Goal: Task Accomplishment & Management: Complete application form

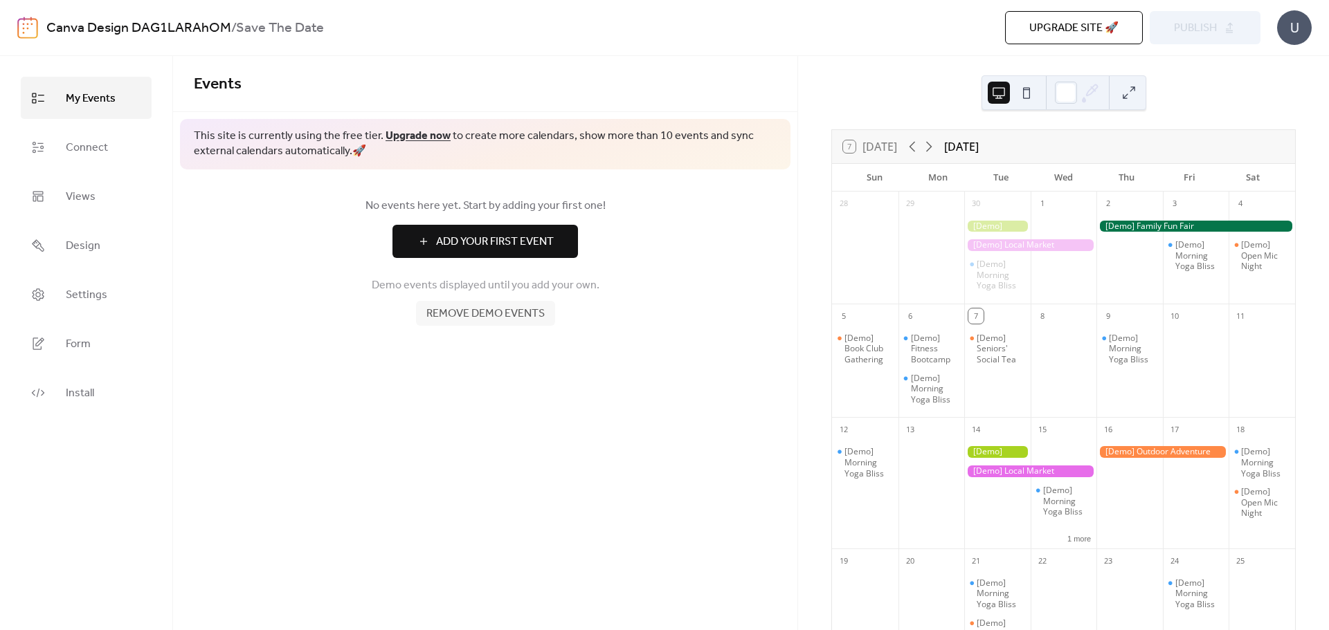
click at [1028, 92] on button at bounding box center [1026, 93] width 22 height 22
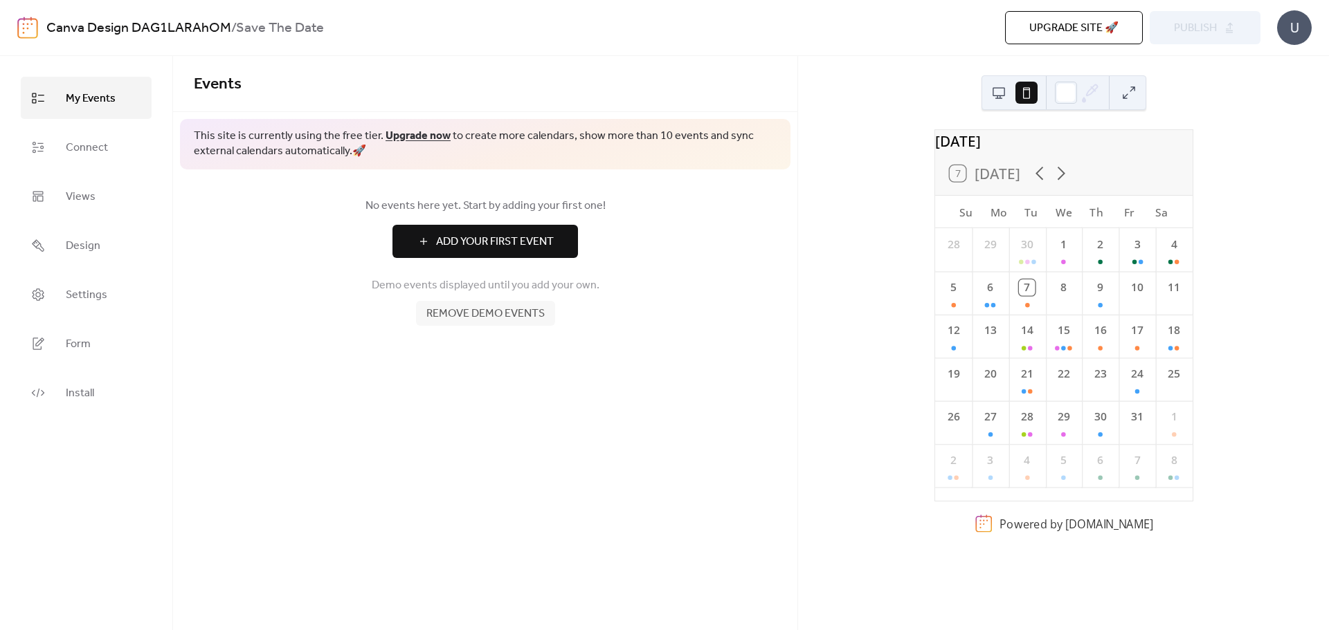
click at [473, 315] on span "Remove demo events" at bounding box center [485, 314] width 118 height 17
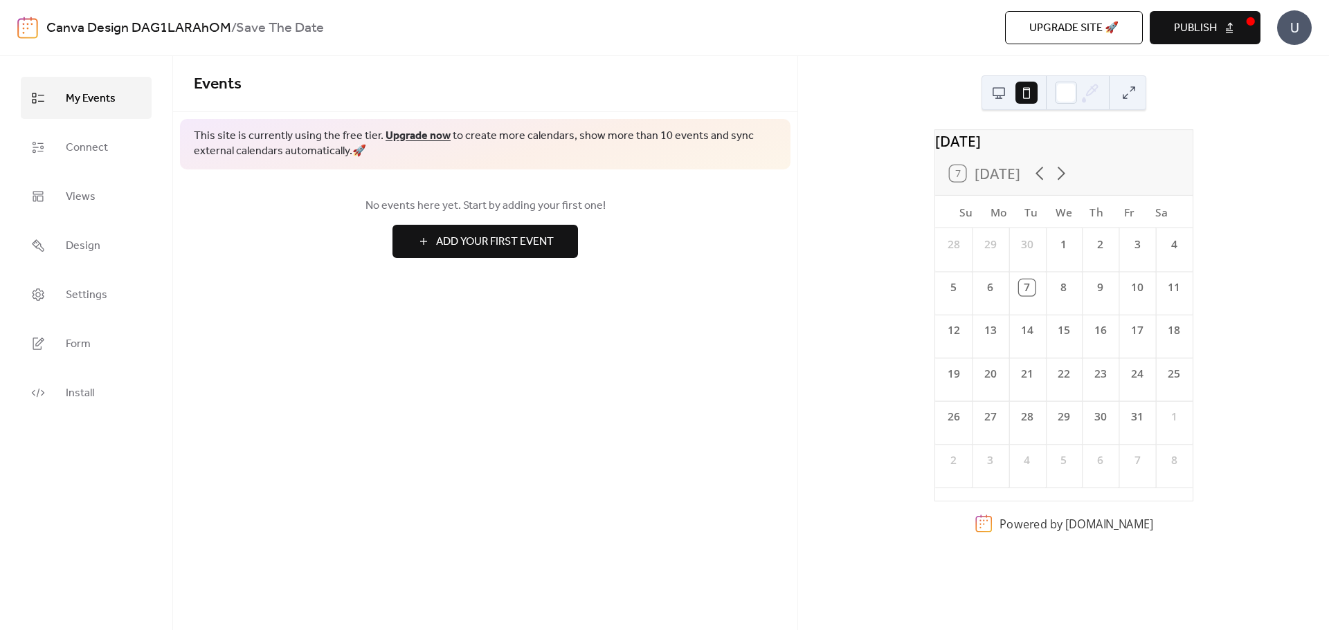
click at [480, 241] on span "Add Your First Event" at bounding box center [495, 242] width 118 height 17
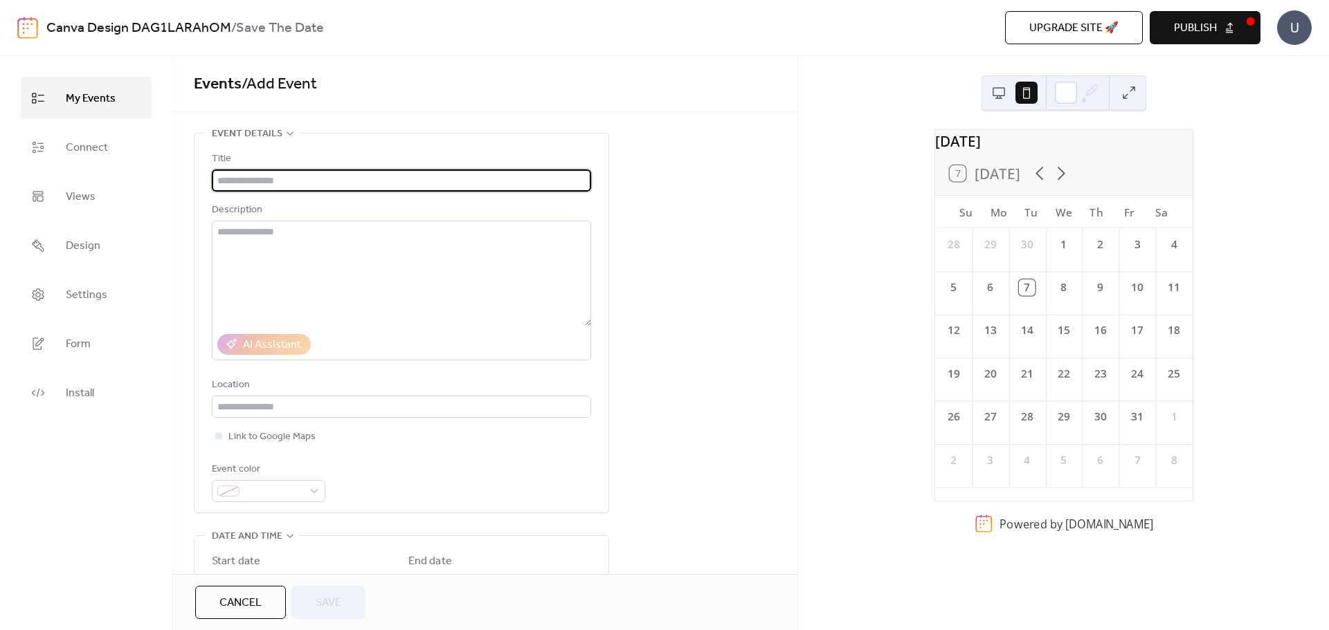
click at [292, 181] on input "text" at bounding box center [401, 181] width 379 height 22
type input "**********"
click at [286, 279] on textarea at bounding box center [401, 273] width 379 height 105
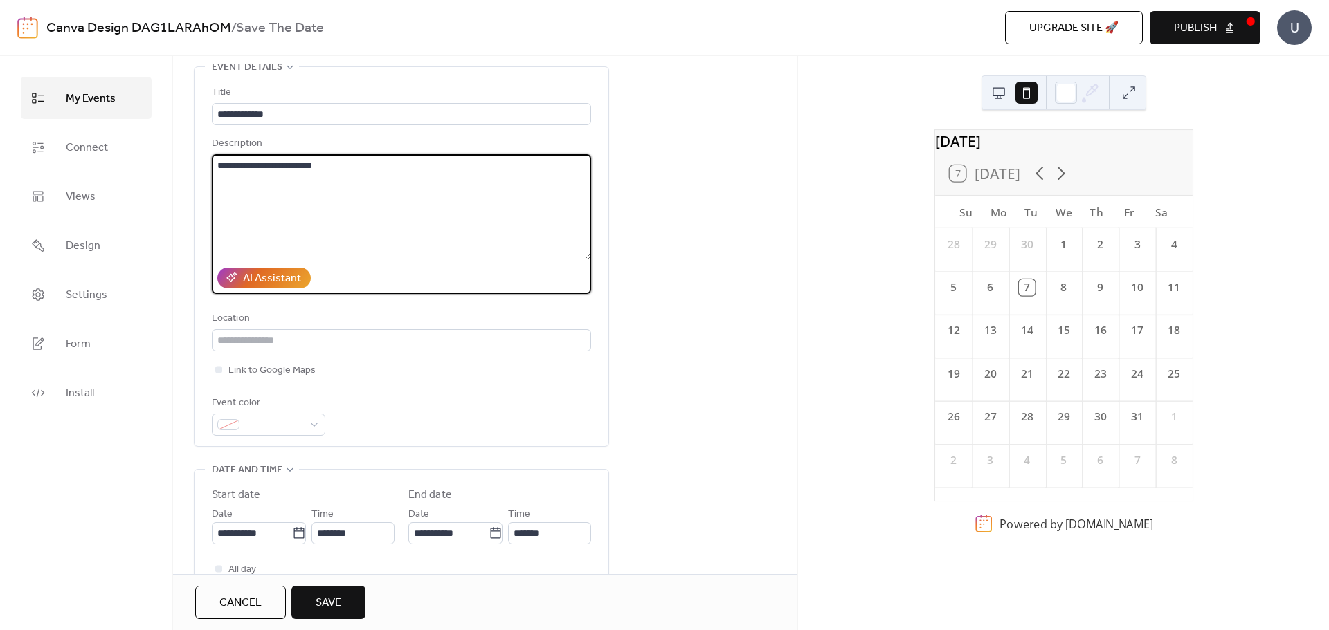
scroll to position [69, 0]
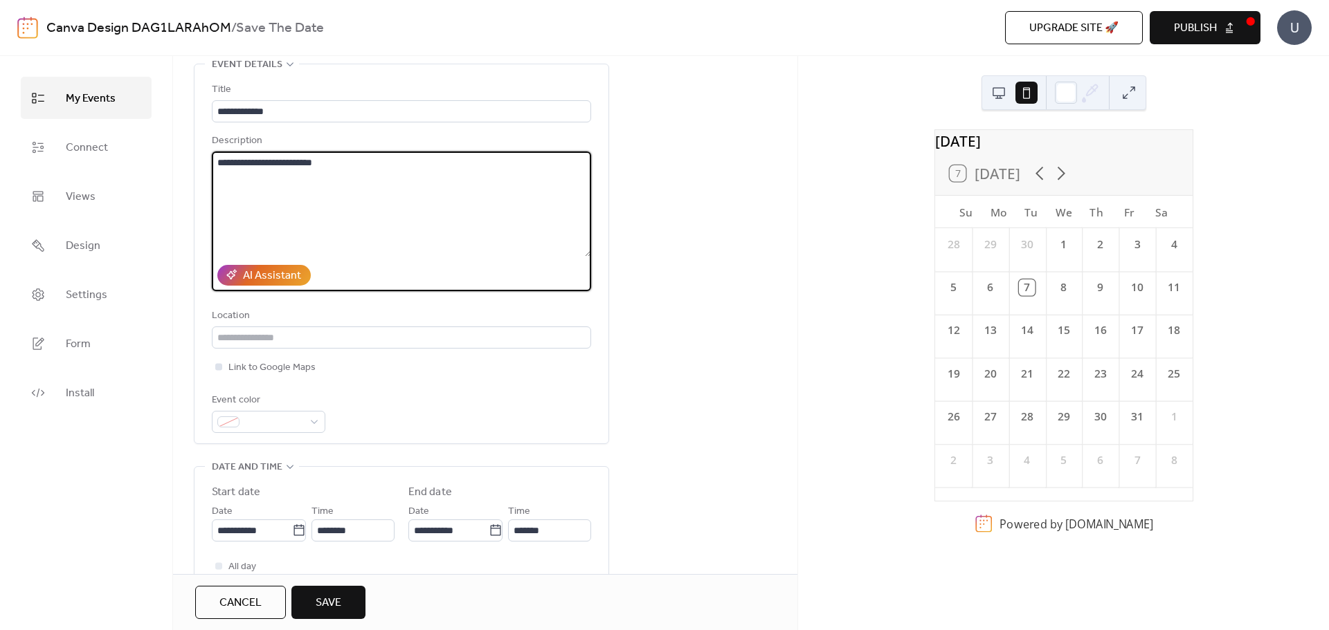
type textarea "**********"
click at [292, 366] on span "Link to Google Maps" at bounding box center [271, 368] width 87 height 17
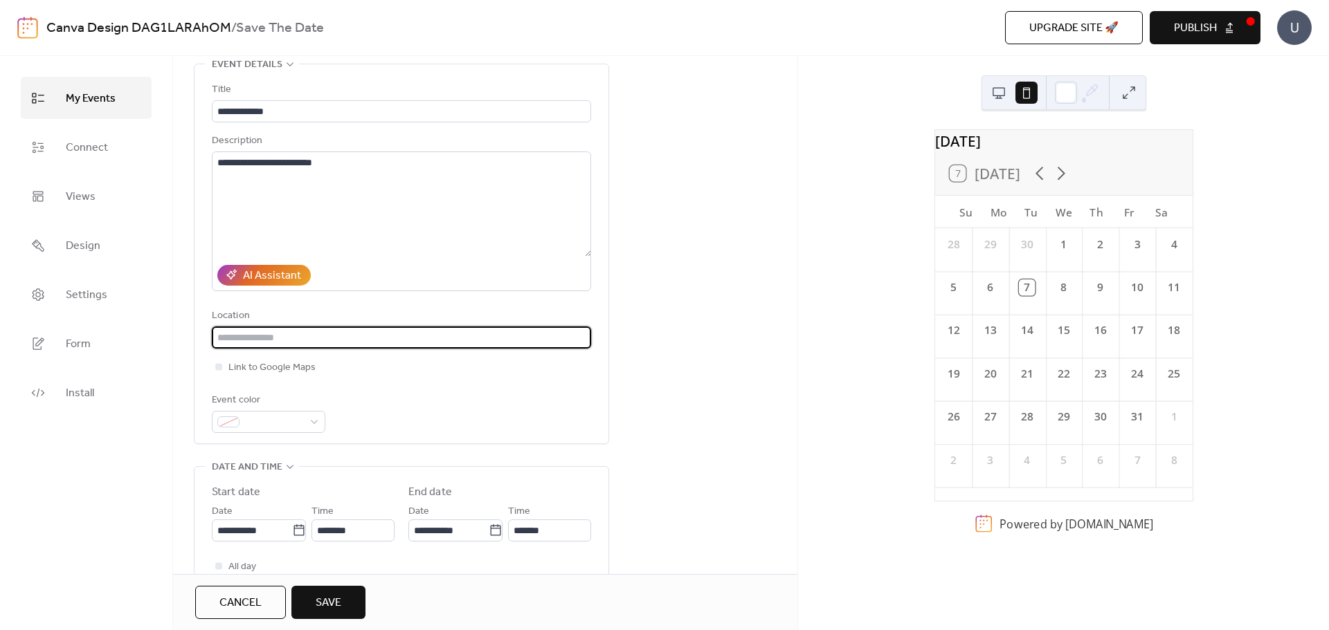
click at [289, 345] on input "text" at bounding box center [401, 338] width 379 height 22
paste input "**********"
type input "**********"
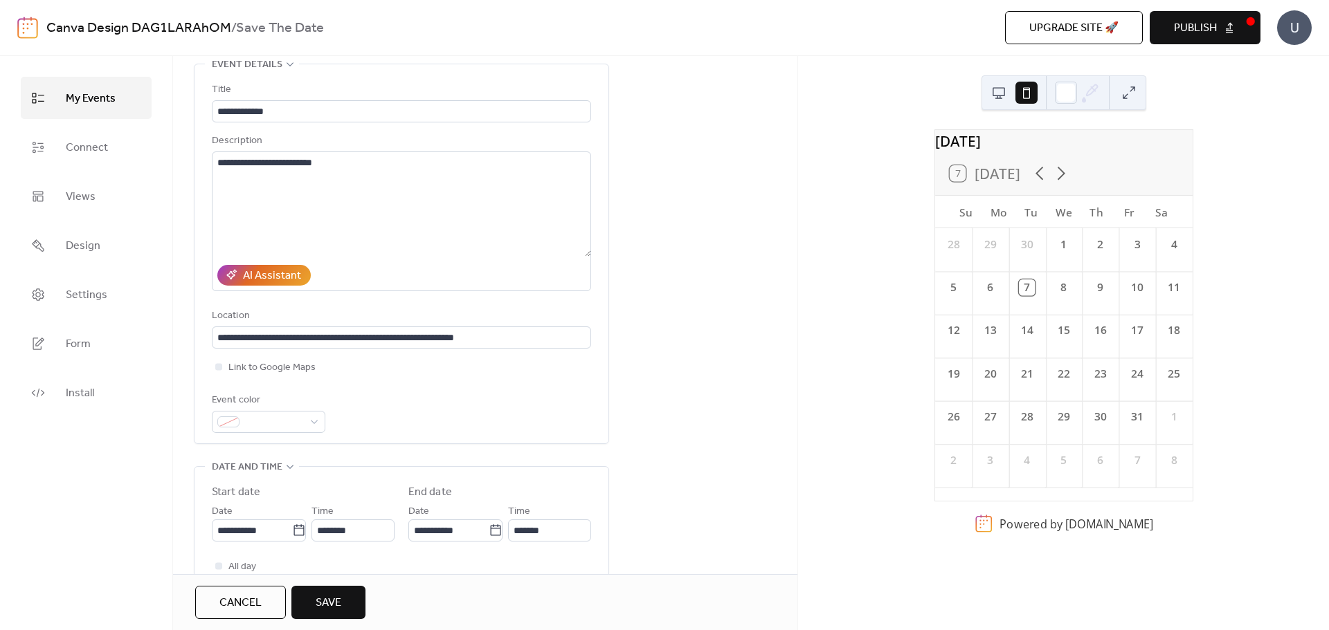
click at [403, 381] on div "**********" at bounding box center [401, 258] width 379 height 352
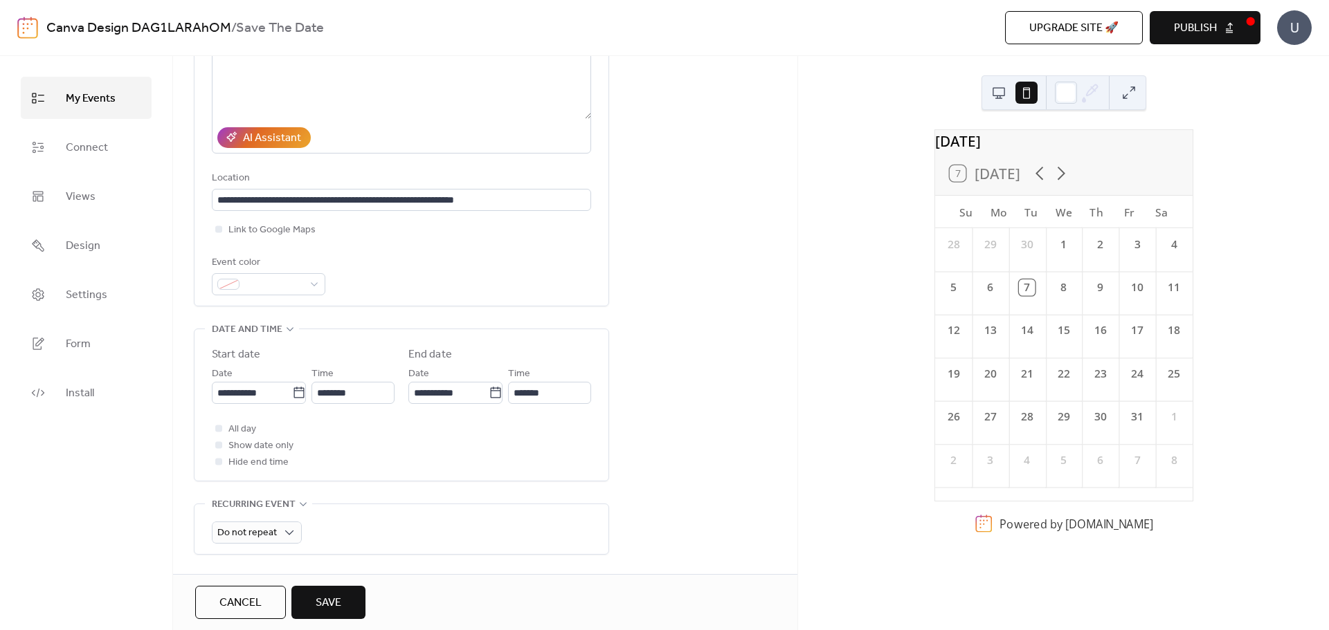
scroll to position [208, 0]
click at [300, 395] on icon at bounding box center [299, 392] width 14 height 14
click at [292, 395] on input "**********" at bounding box center [252, 392] width 80 height 22
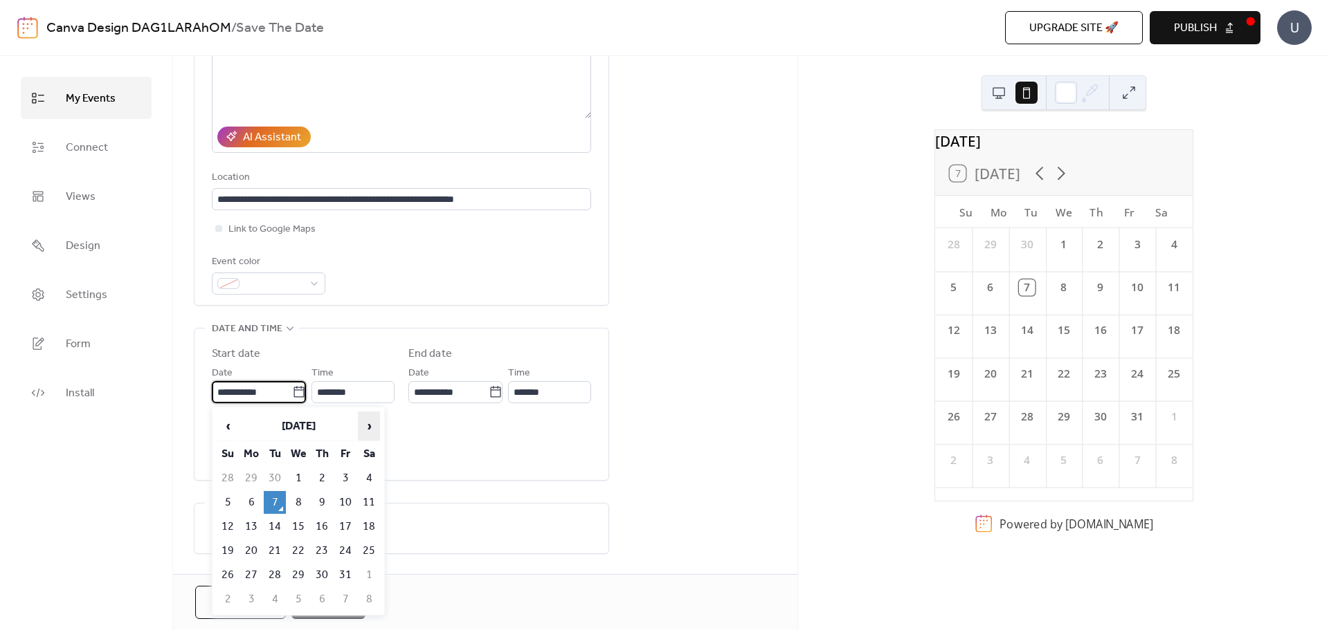
click at [361, 423] on span "›" at bounding box center [368, 426] width 21 height 28
click at [362, 423] on span "›" at bounding box center [368, 426] width 21 height 28
click at [363, 423] on span "›" at bounding box center [368, 426] width 21 height 28
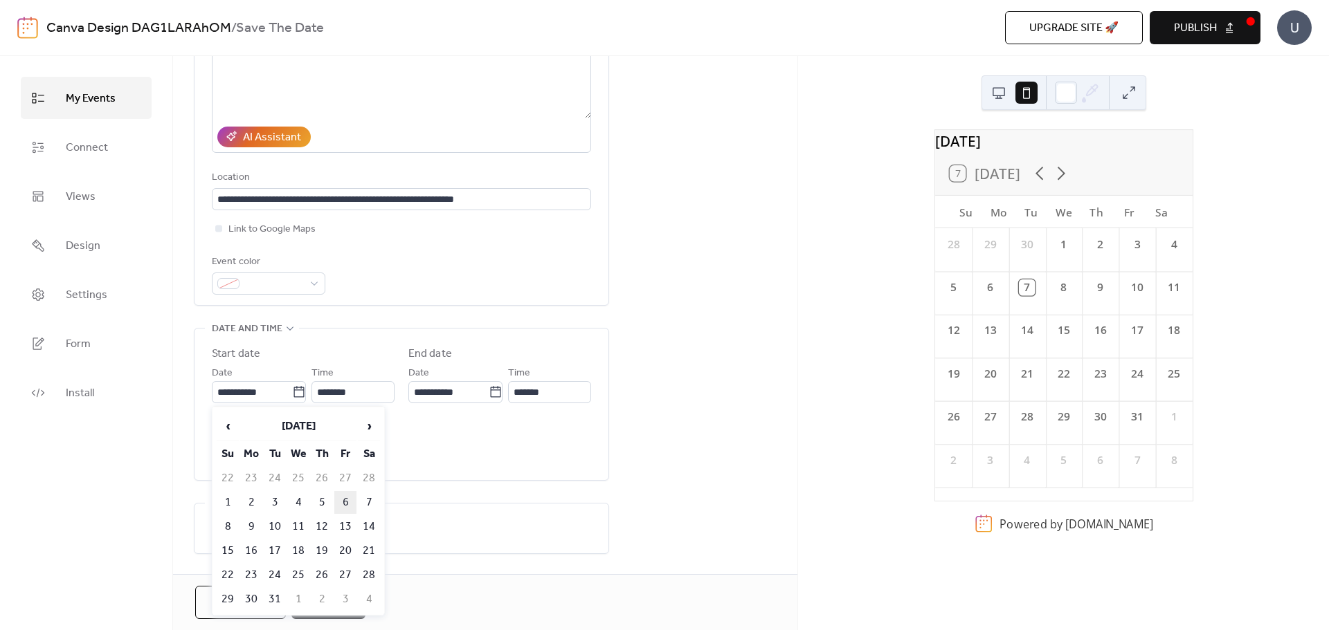
click at [348, 503] on td "6" at bounding box center [345, 502] width 22 height 23
type input "**********"
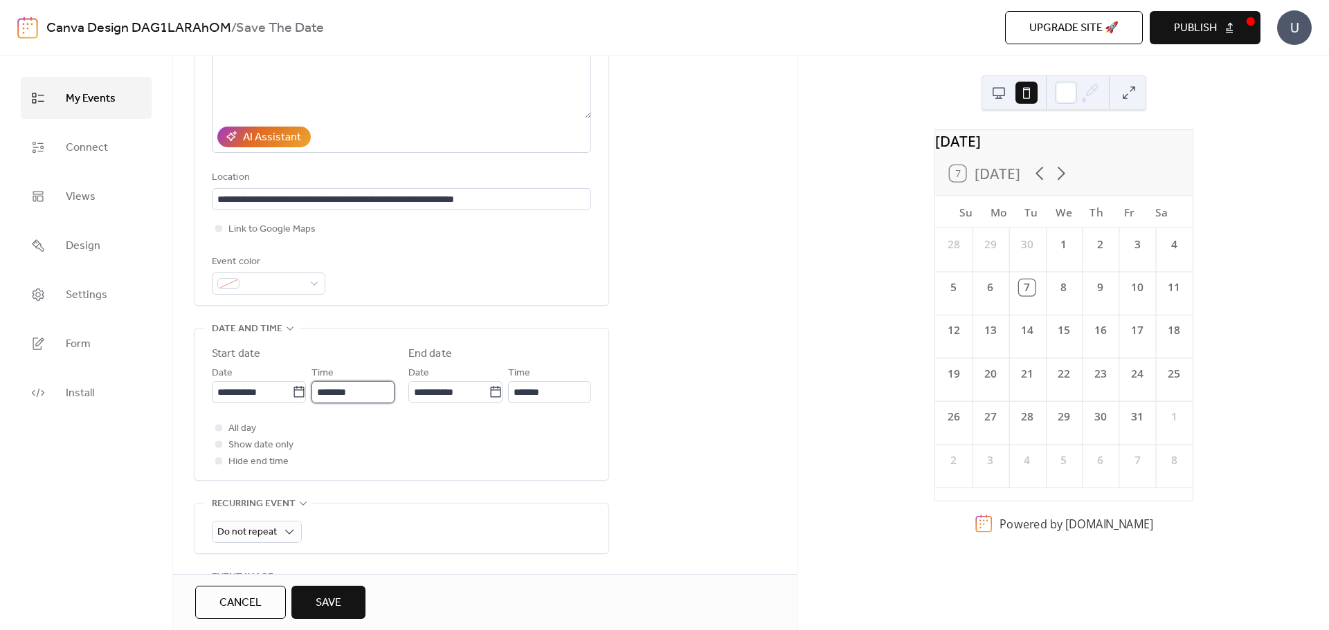
click at [359, 393] on input "********" at bounding box center [352, 392] width 83 height 22
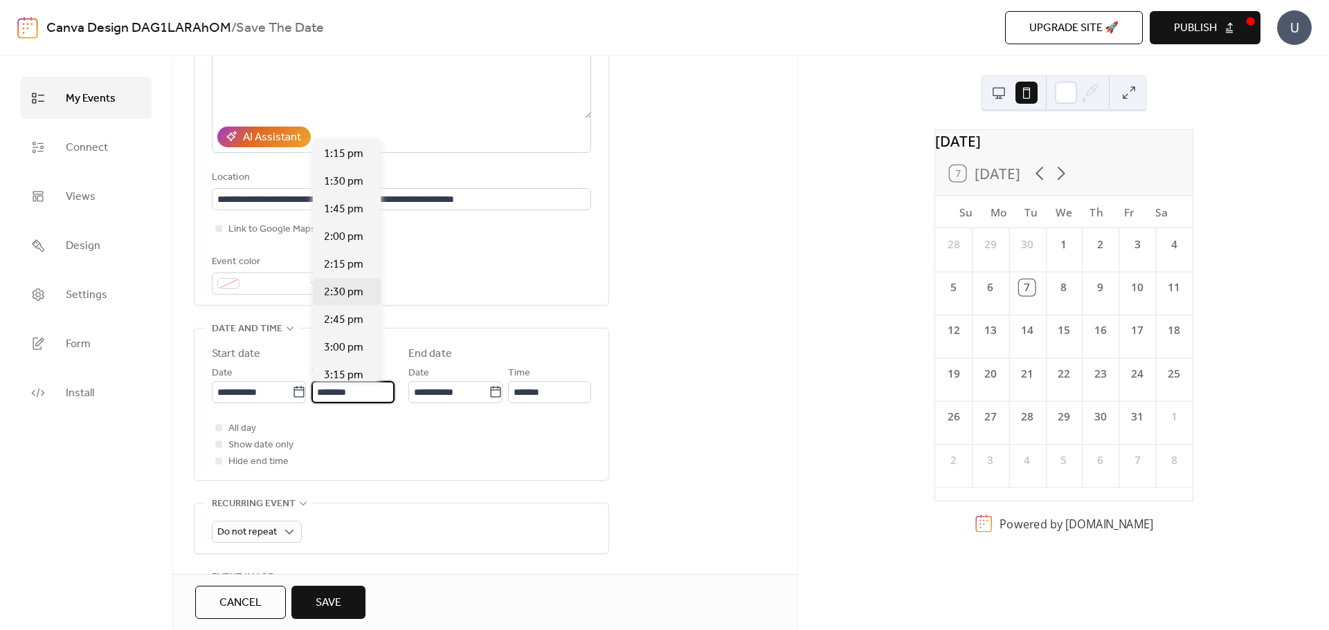
scroll to position [1467, 0]
click at [354, 348] on span "3:00 pm" at bounding box center [343, 347] width 39 height 17
type input "*******"
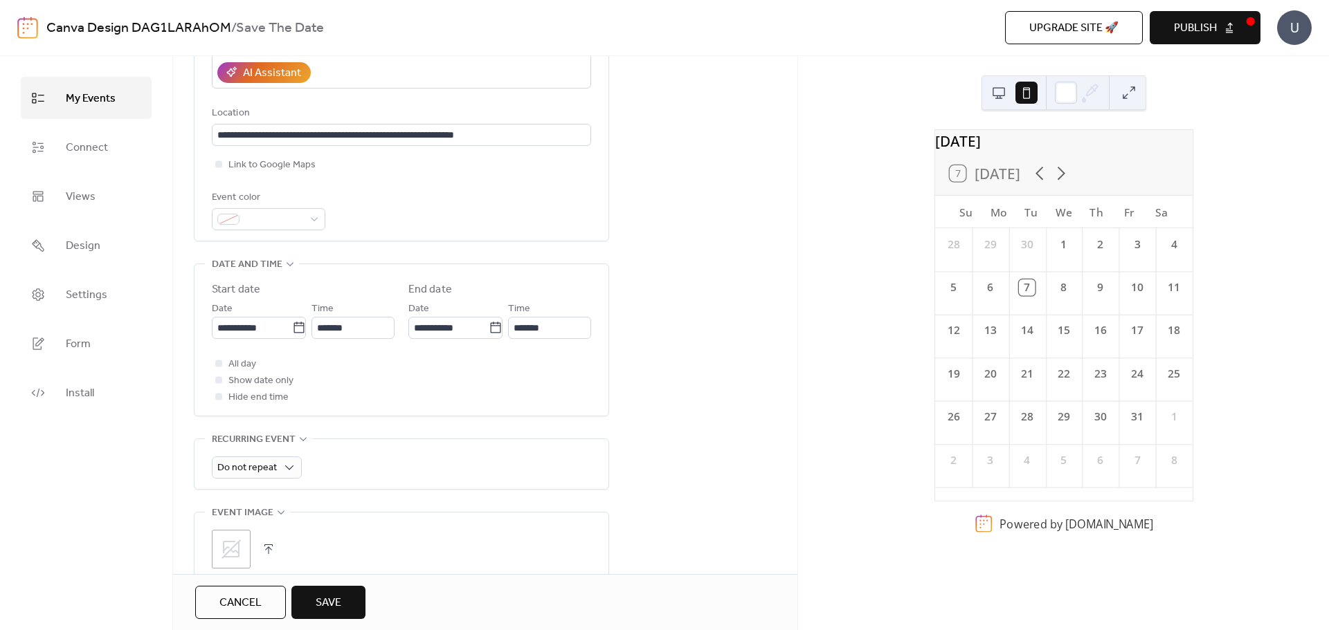
scroll to position [277, 0]
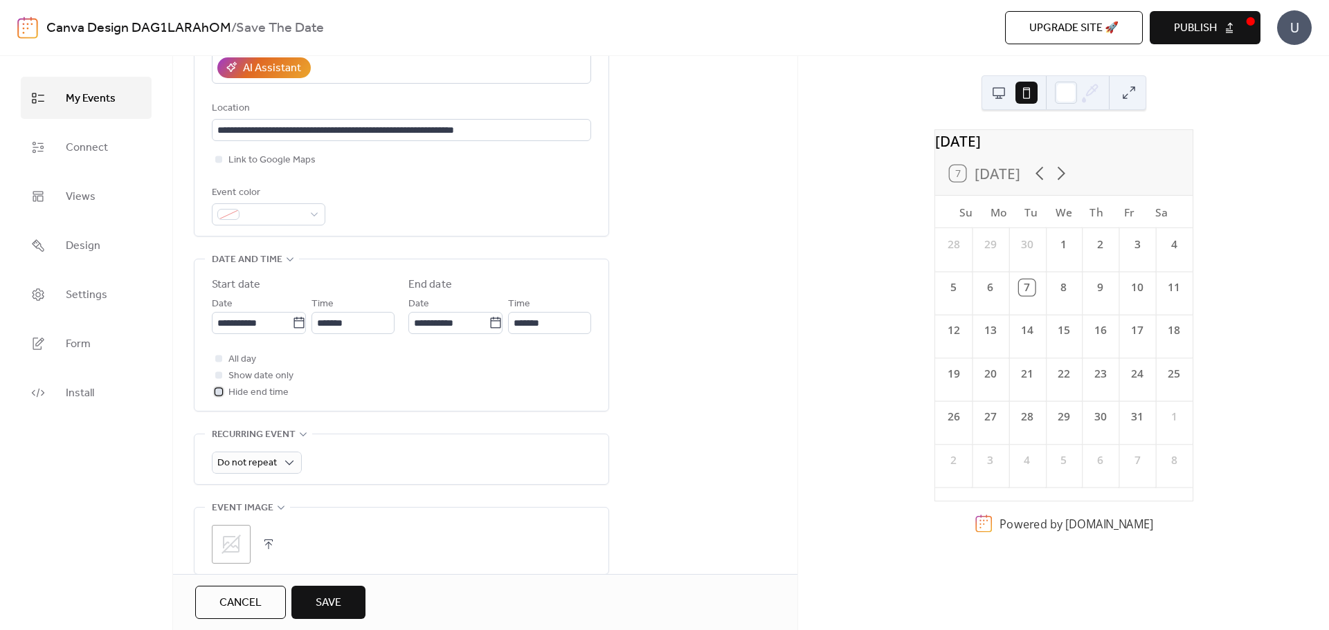
click at [255, 392] on span "Hide end time" at bounding box center [258, 393] width 60 height 17
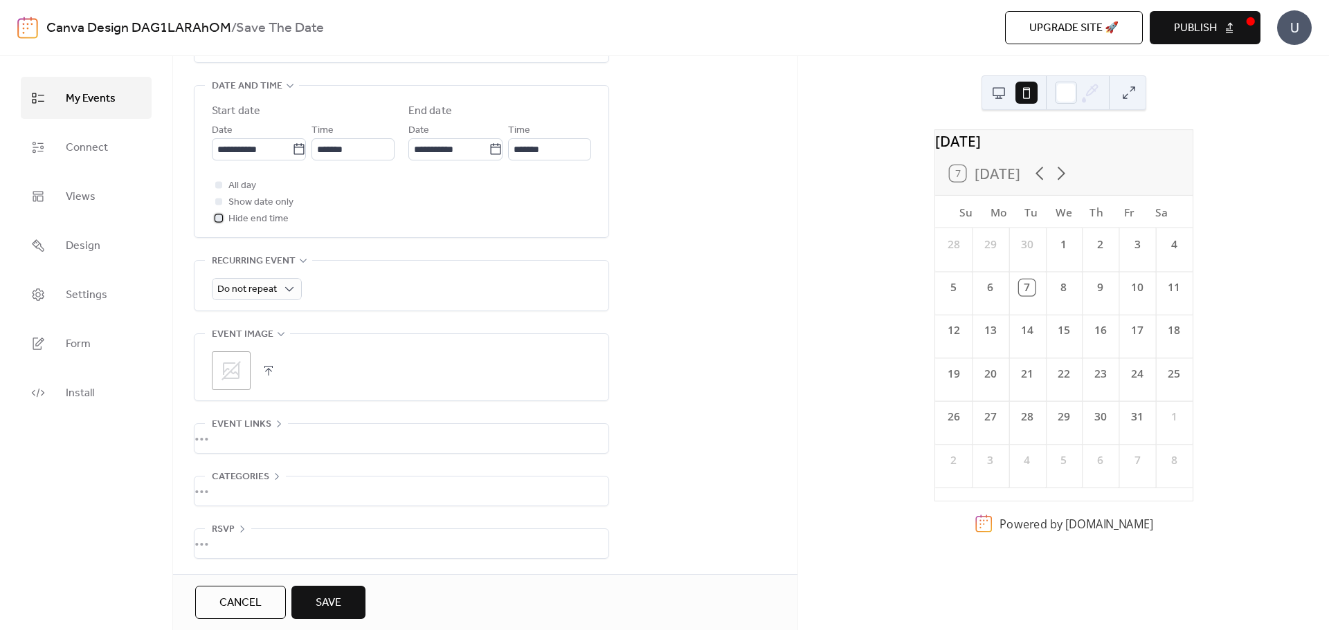
scroll to position [453, 0]
click at [243, 434] on div "•••" at bounding box center [401, 438] width 414 height 29
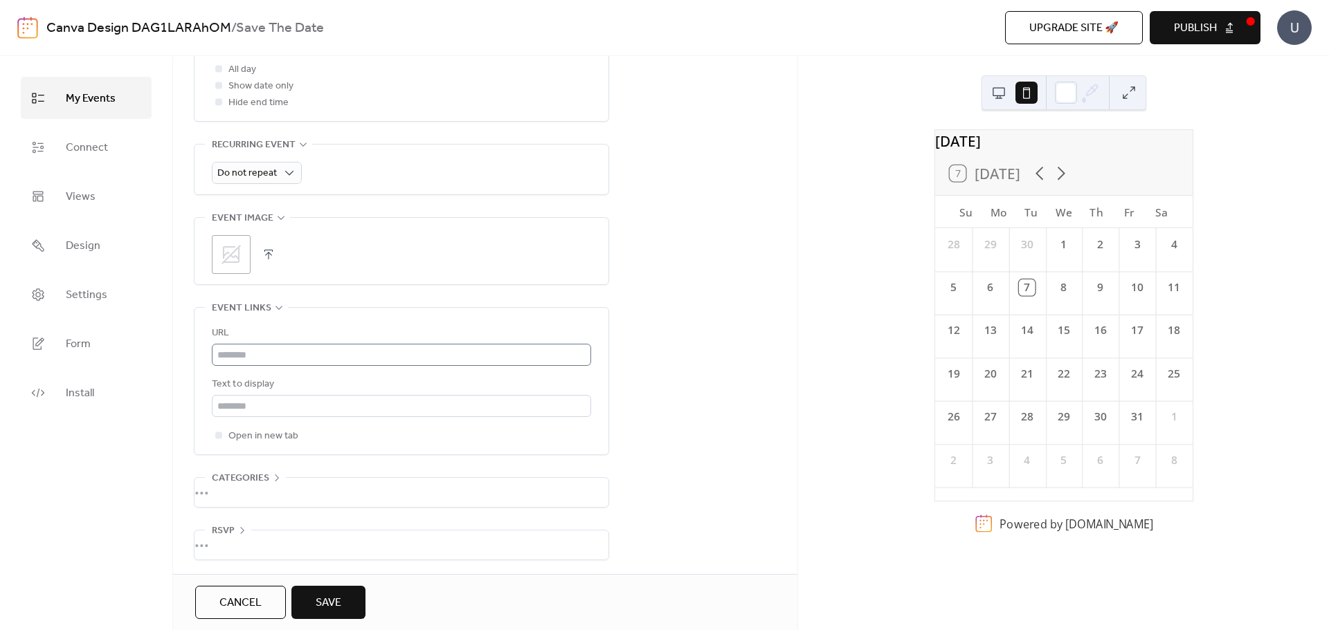
scroll to position [571, 0]
click at [257, 309] on span "Event links" at bounding box center [242, 307] width 60 height 17
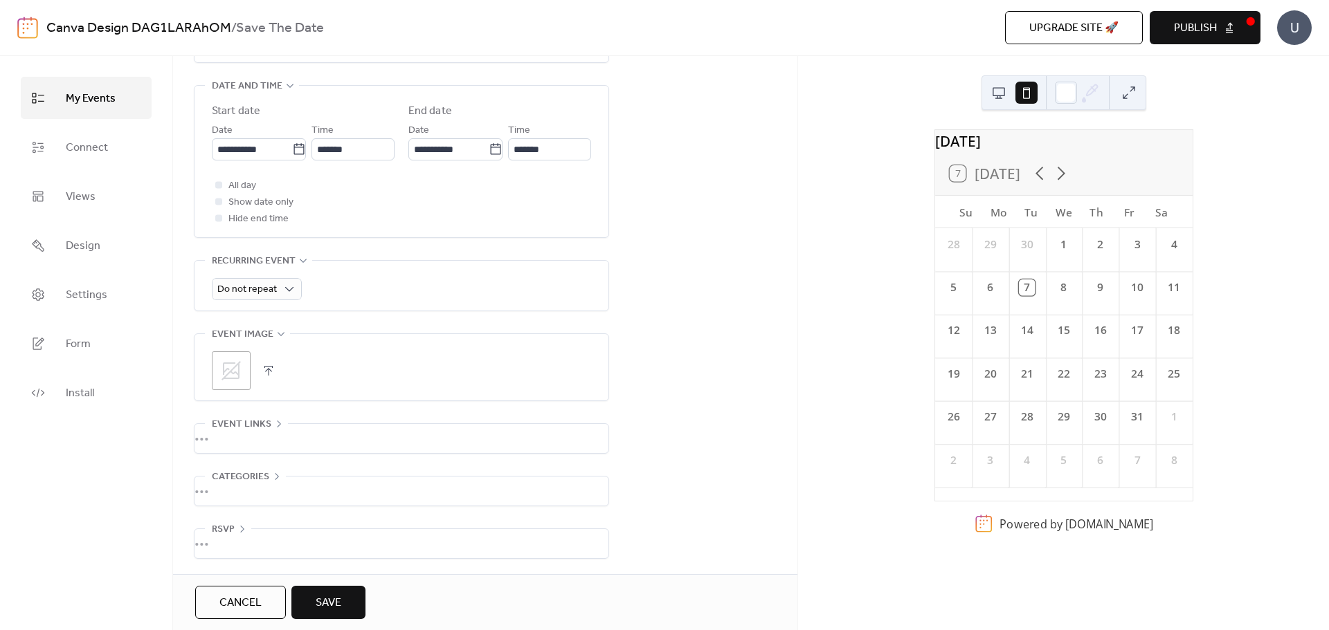
click at [241, 484] on div "•••" at bounding box center [401, 491] width 414 height 29
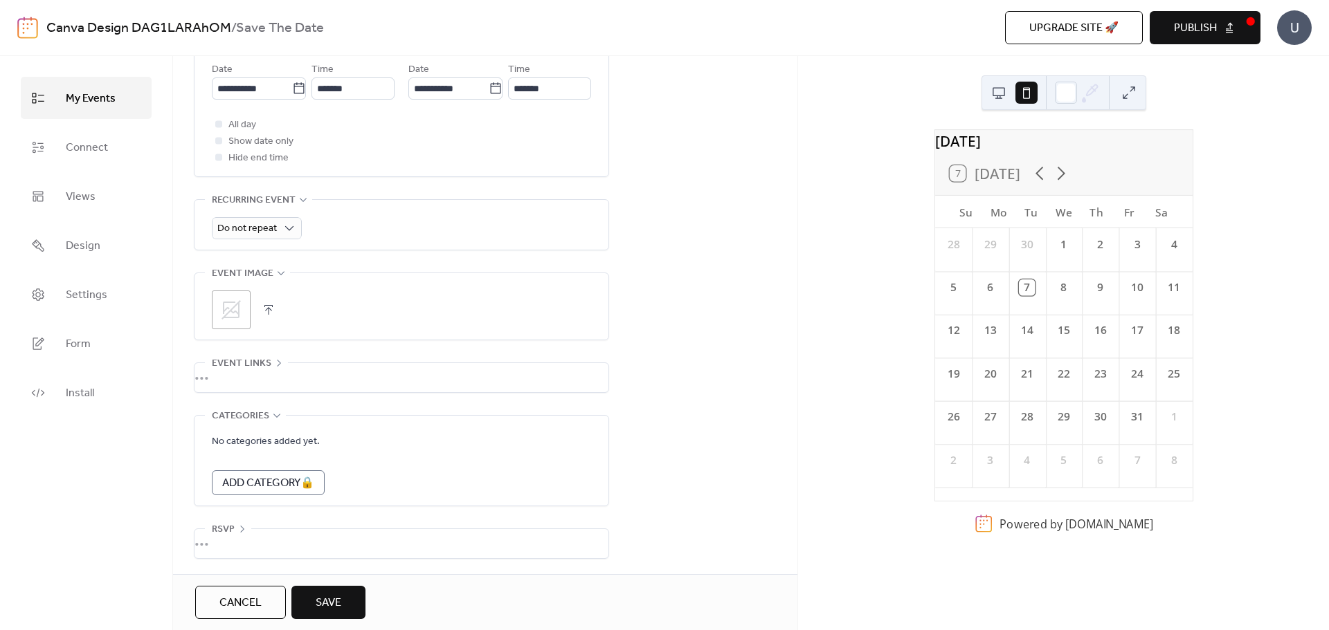
click at [272, 416] on div "•••" at bounding box center [401, 416] width 414 height 1
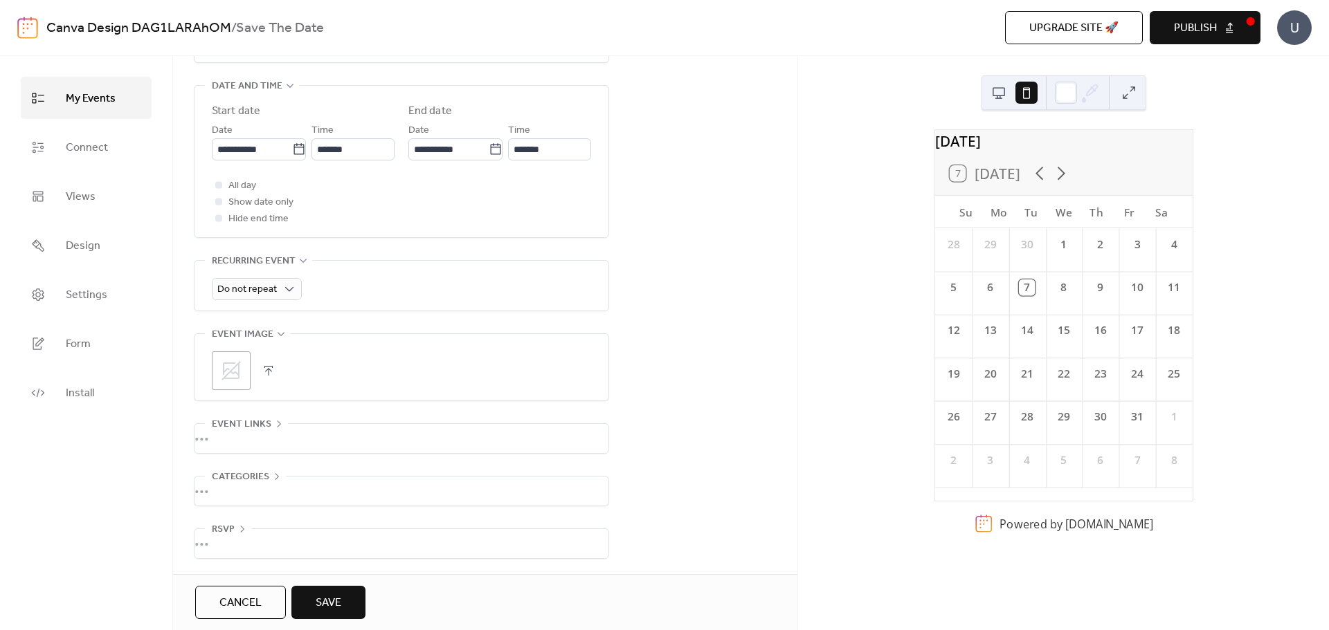
click at [240, 533] on div "•••" at bounding box center [401, 543] width 414 height 29
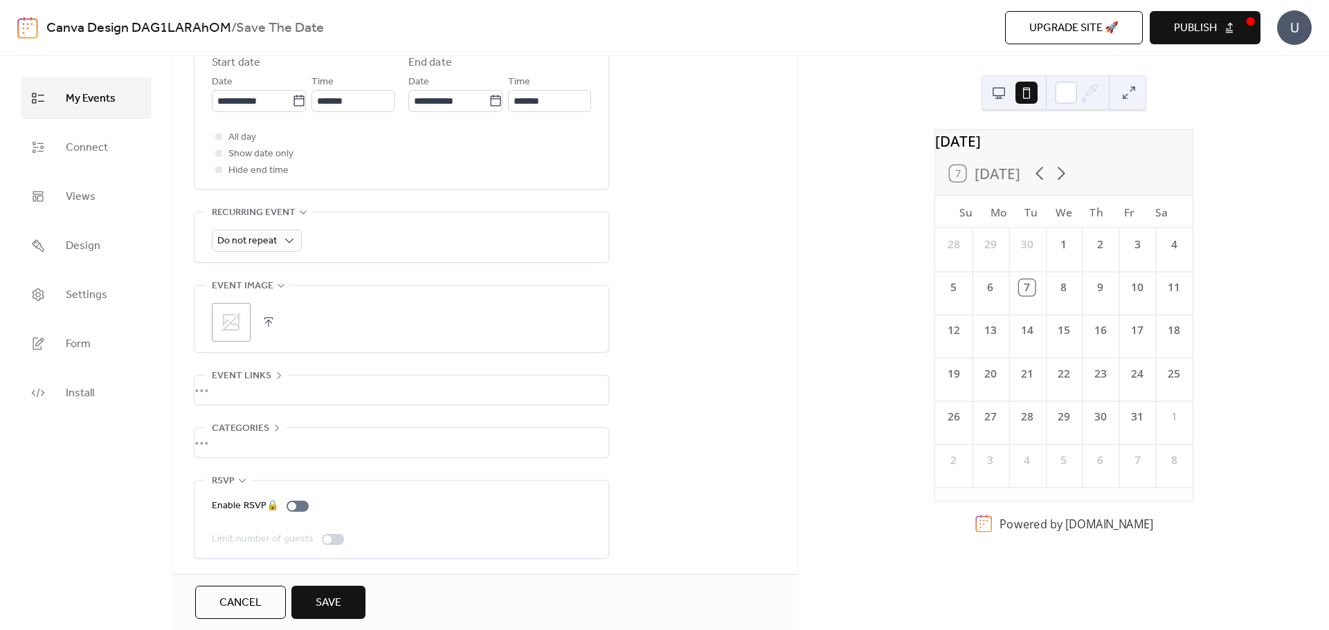
click at [219, 480] on span "RSVP" at bounding box center [223, 481] width 23 height 17
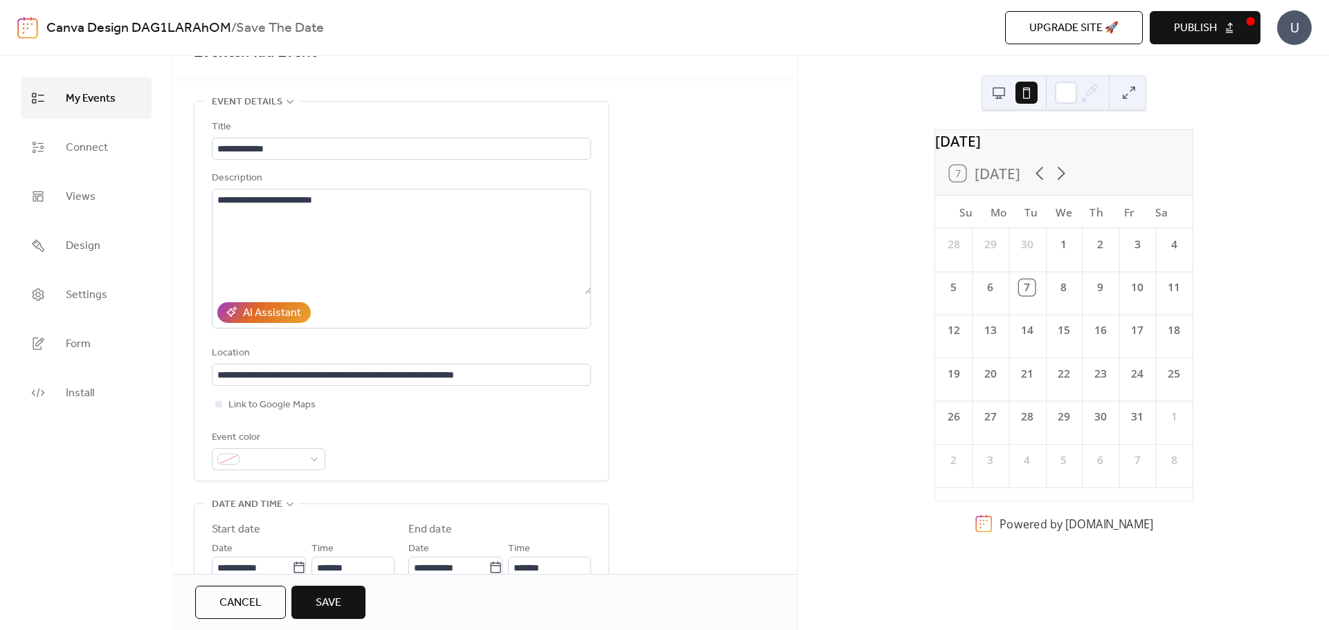
scroll to position [0, 0]
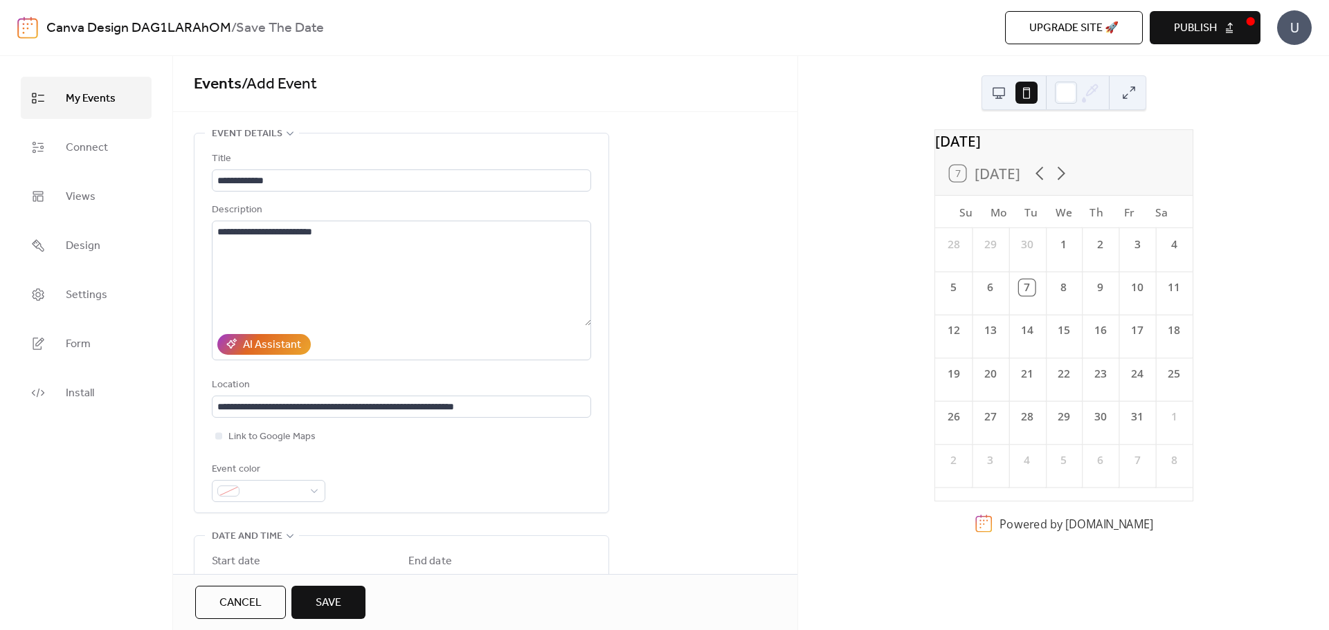
click at [341, 601] on span "Save" at bounding box center [329, 603] width 26 height 17
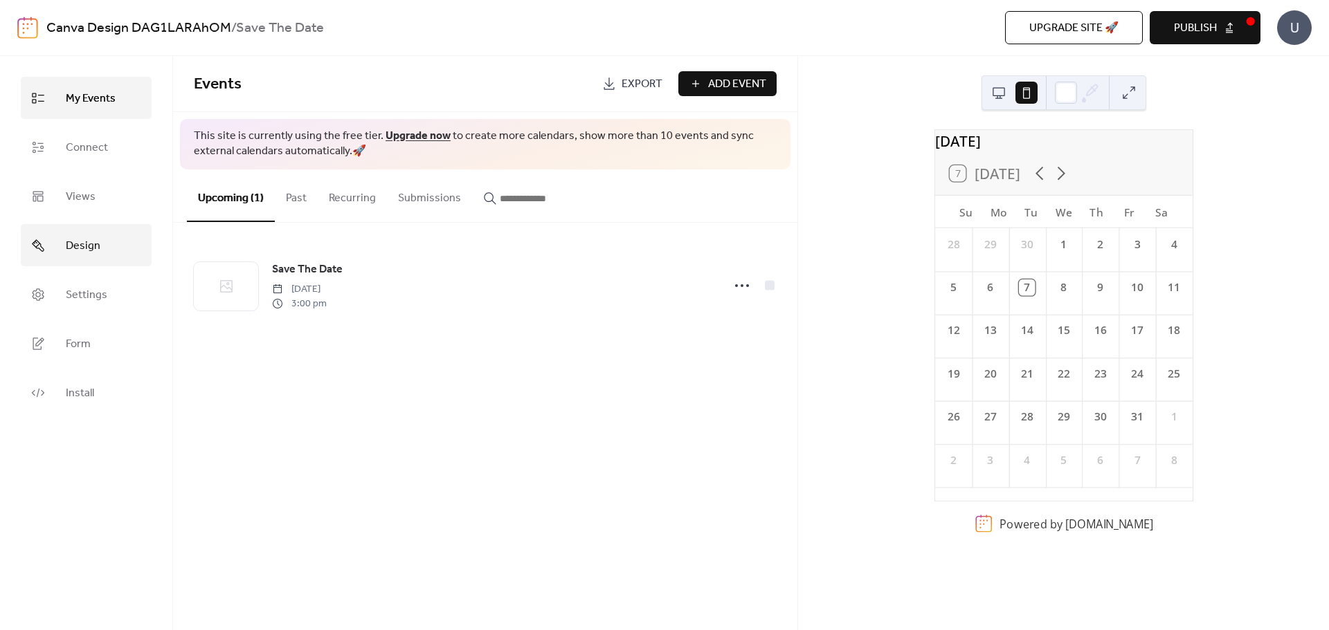
click at [109, 244] on link "Design" at bounding box center [86, 245] width 131 height 42
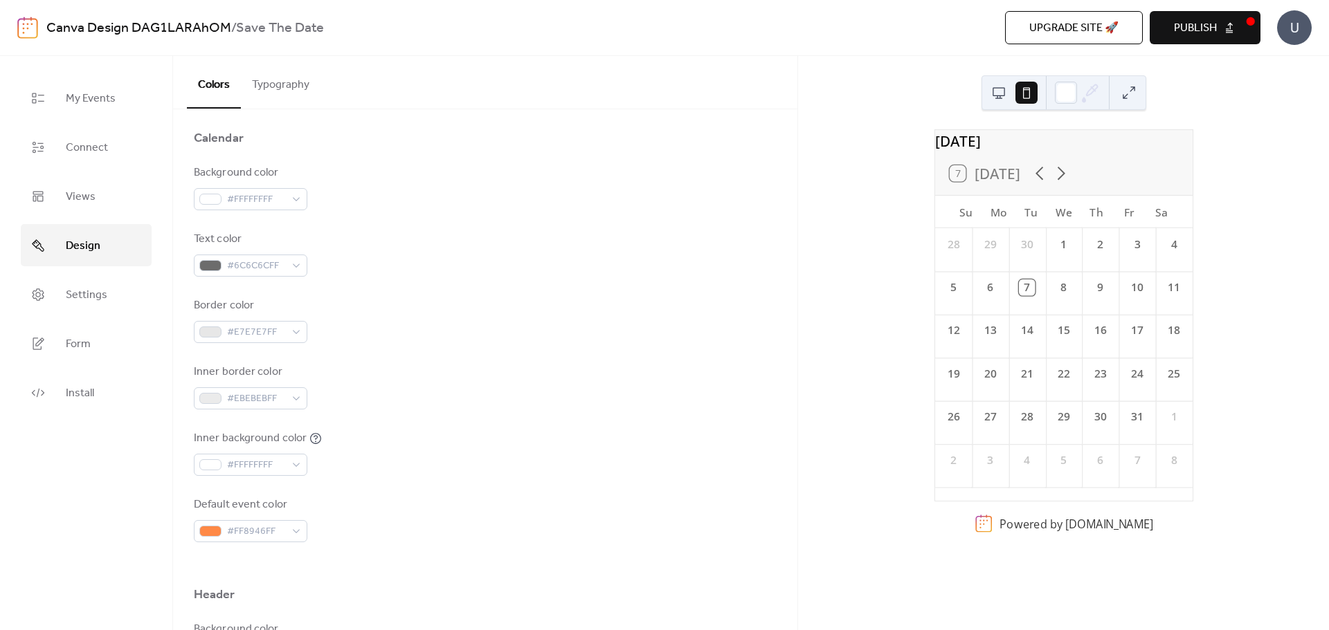
scroll to position [138, 0]
click at [263, 335] on span "#E7E7E7FF" at bounding box center [256, 330] width 58 height 17
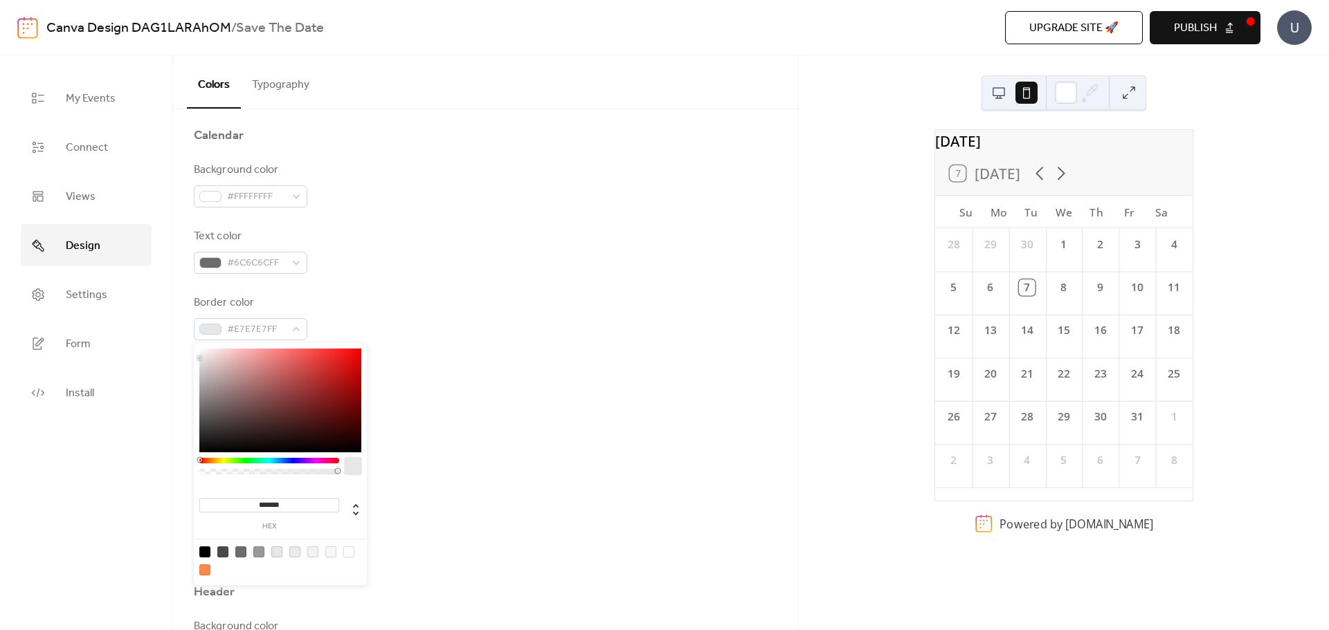
type input "***"
type input "*"
drag, startPoint x: 336, startPoint y: 471, endPoint x: 184, endPoint y: 465, distance: 151.6
click at [184, 465] on body "Canva Design DAG1LARAhOM / Save The Date Upgrade site 🚀 Preview Publish U My Ev…" at bounding box center [664, 315] width 1329 height 630
click at [511, 426] on div "Background color #FFFFFFFF Text color #6C6C6CFF Border color #E7E7E700 Inner bo…" at bounding box center [485, 351] width 583 height 378
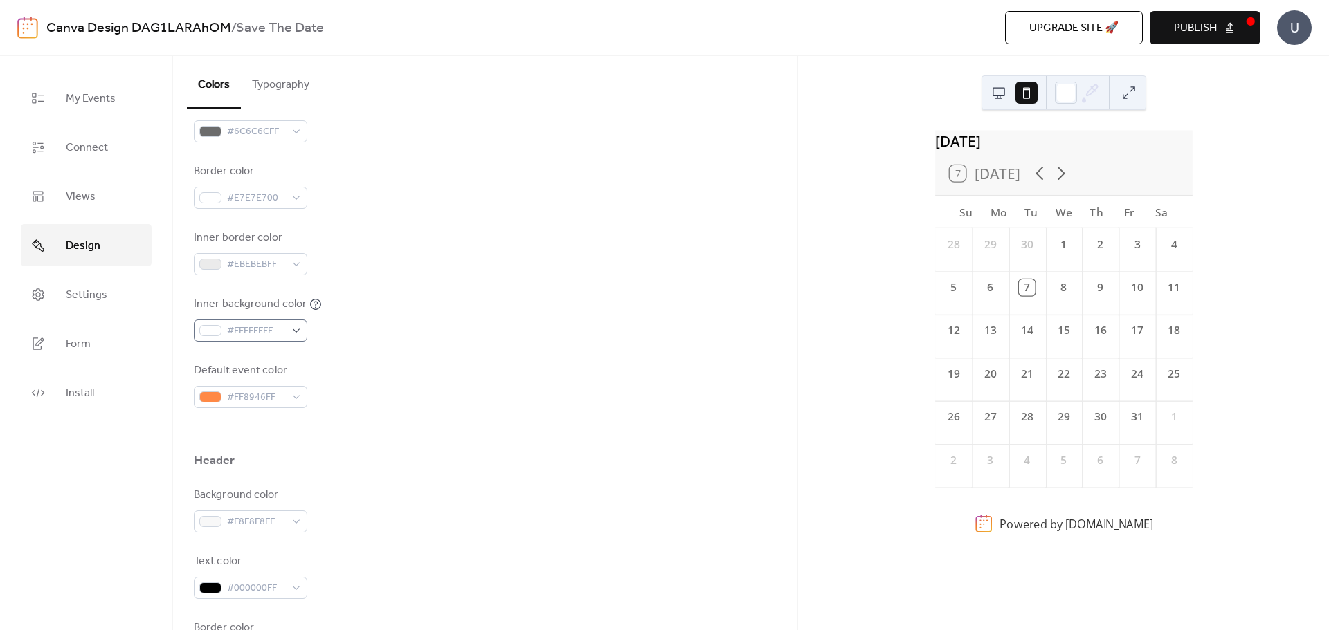
scroll to position [277, 0]
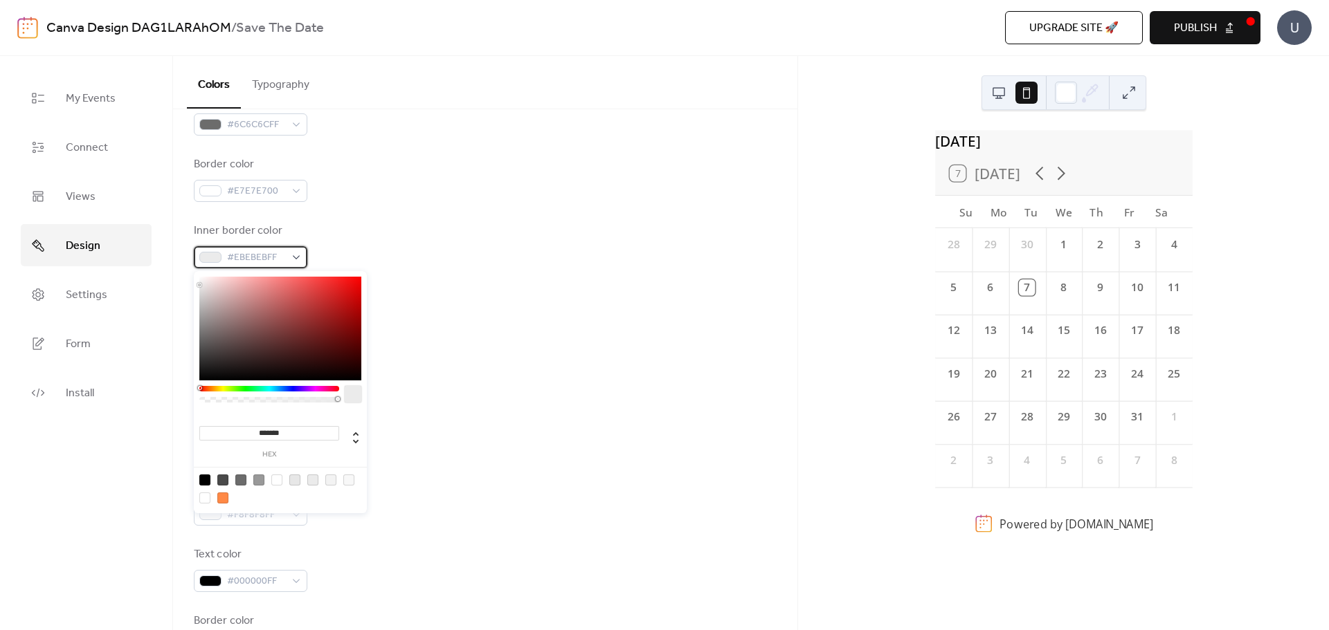
click at [266, 256] on span "#EBEBEBFF" at bounding box center [256, 258] width 58 height 17
type input "***"
type input "*"
drag, startPoint x: 334, startPoint y: 401, endPoint x: 172, endPoint y: 397, distance: 162.0
click at [172, 397] on body "Canva Design DAG1LARAhOM / Save The Date Upgrade site 🚀 Preview Publish U My Ev…" at bounding box center [664, 315] width 1329 height 630
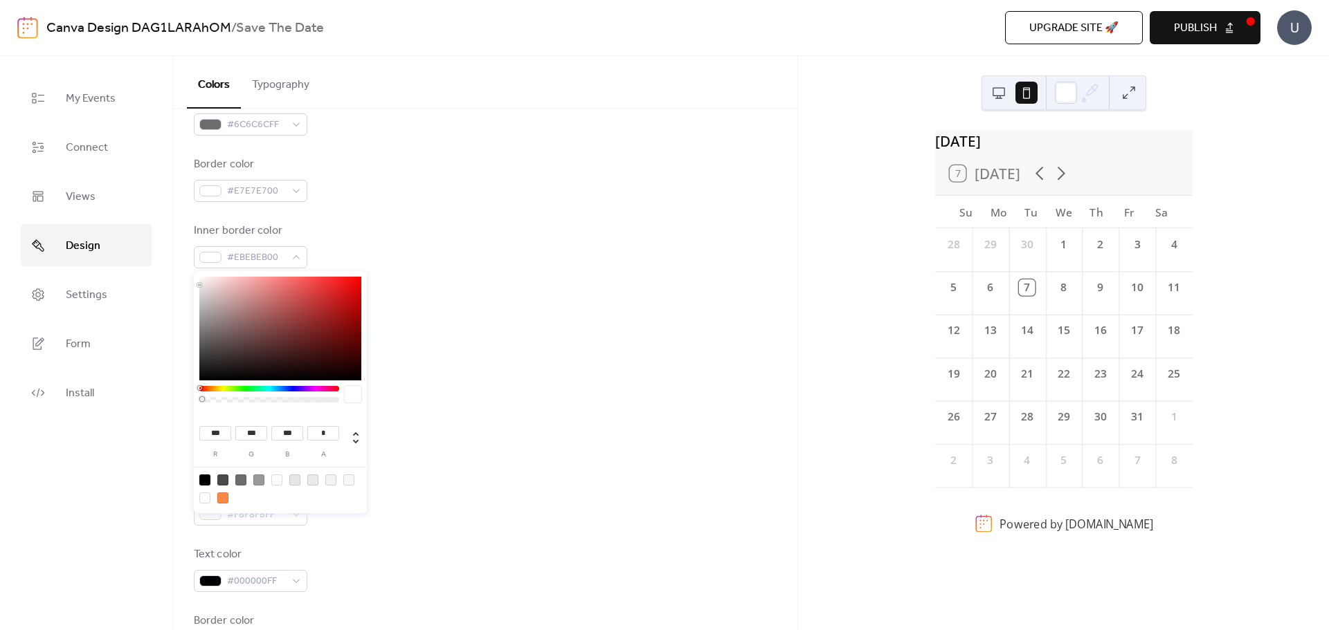
click at [536, 335] on div "Background color #FFFFFFFF Text color #6C6C6CFF Border color #E7E7E700 Inner bo…" at bounding box center [485, 213] width 583 height 378
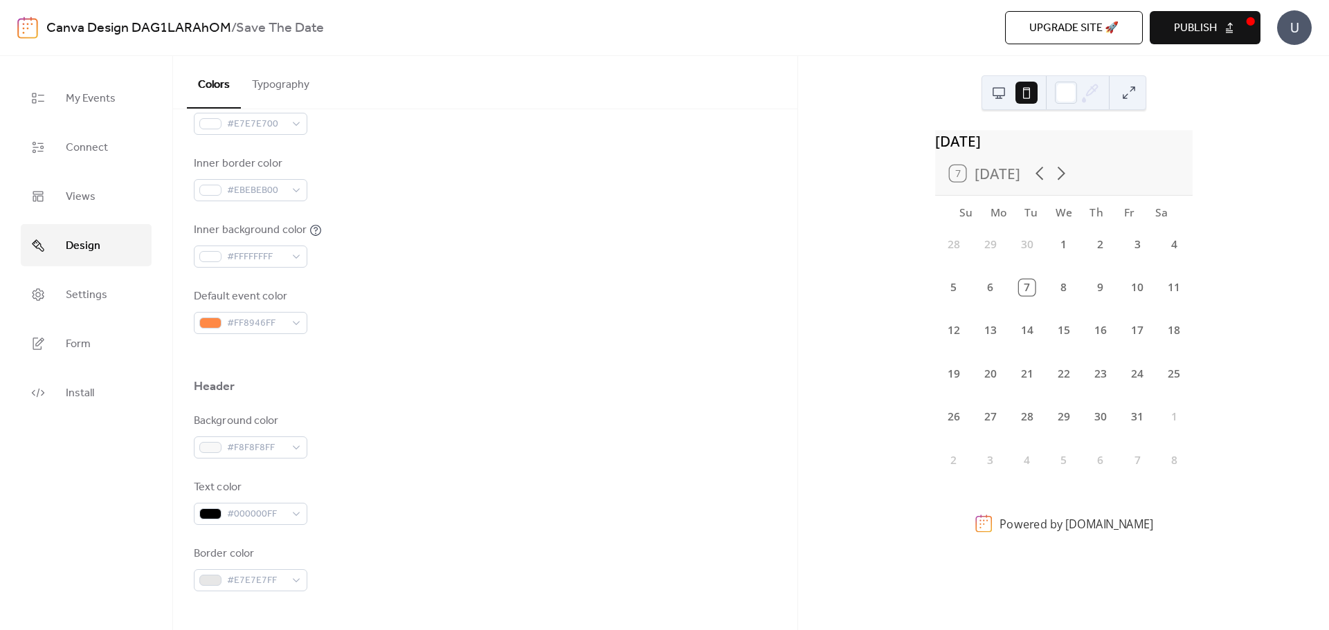
scroll to position [346, 0]
click at [289, 320] on div "#FF8946FF" at bounding box center [250, 321] width 113 height 22
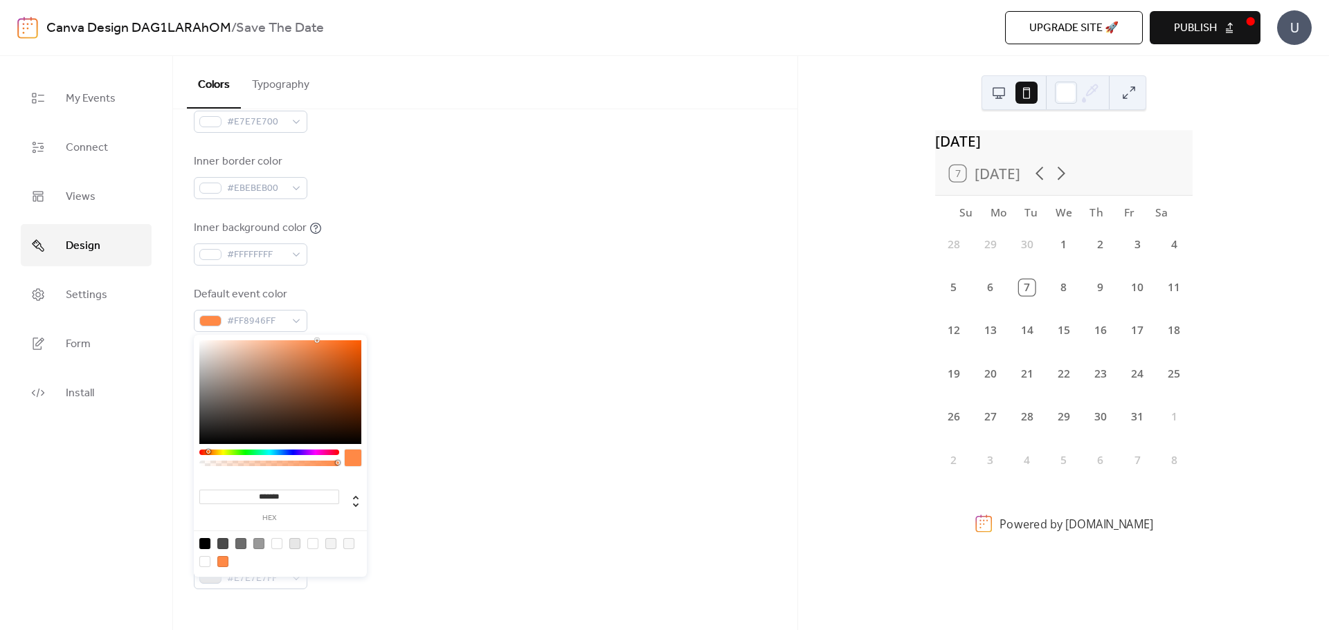
click at [278, 494] on input "*******" at bounding box center [269, 497] width 140 height 15
click at [279, 493] on input "*******" at bounding box center [269, 497] width 140 height 15
paste input
type input "*******"
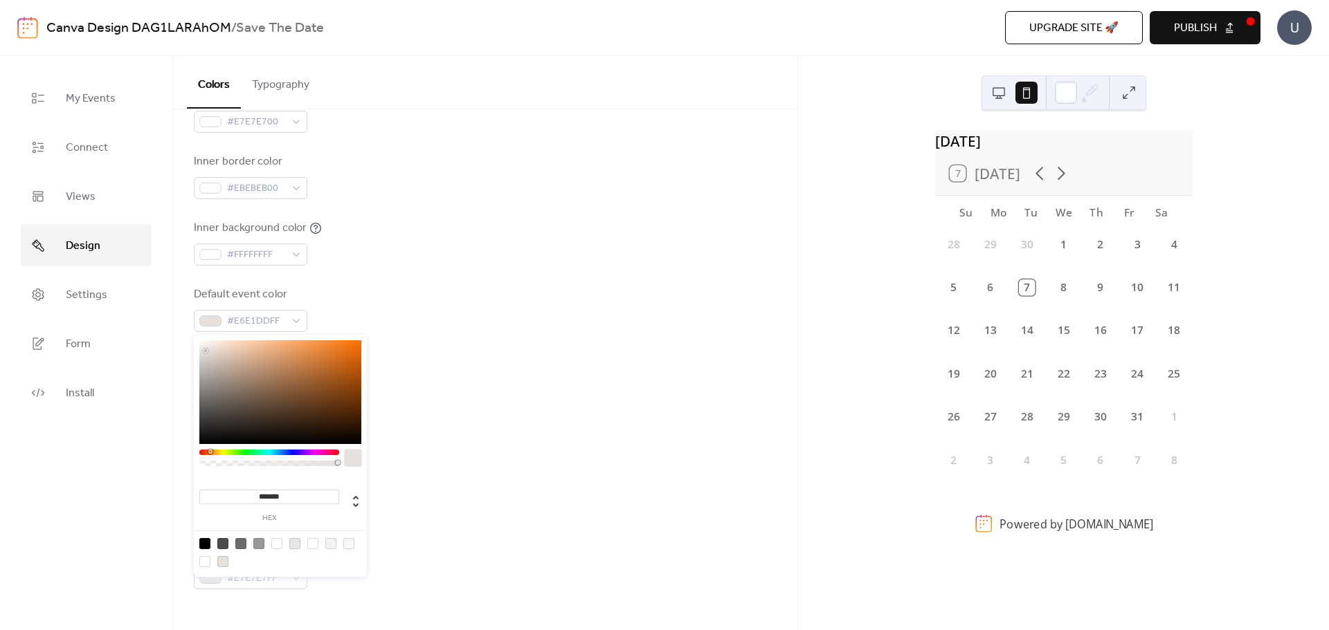
click at [515, 479] on div "Text color #000000FF" at bounding box center [485, 500] width 583 height 46
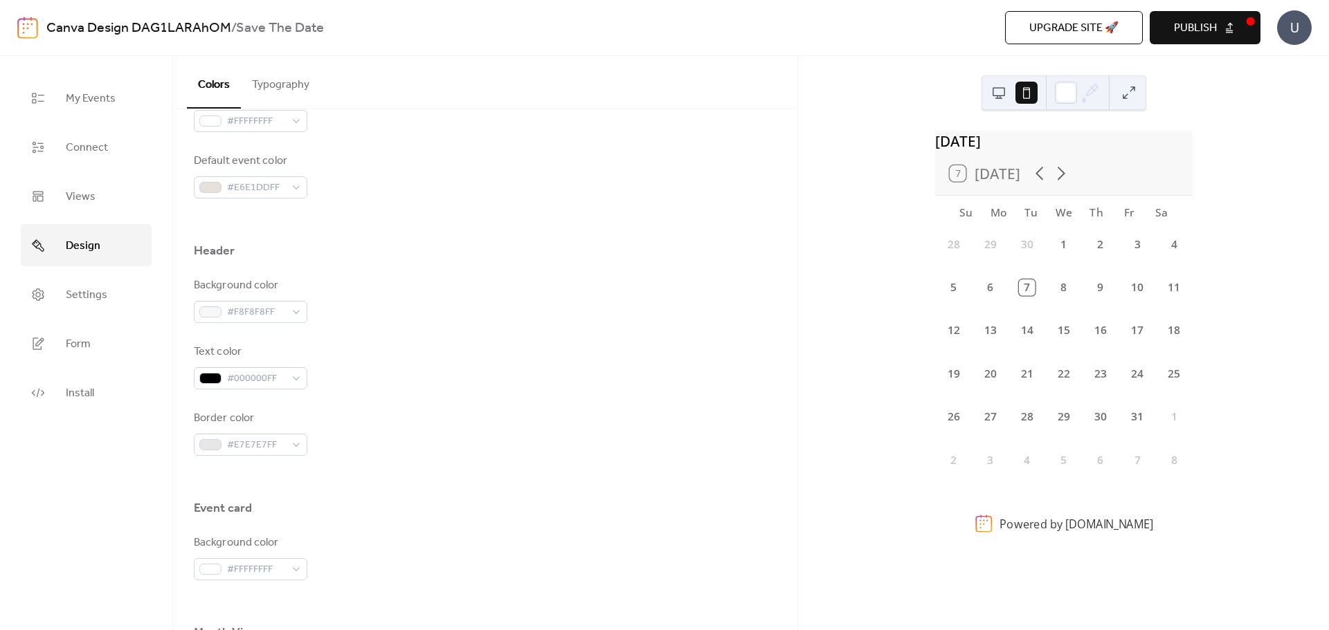
scroll to position [484, 0]
click at [253, 305] on span "#F8F8F8FF" at bounding box center [256, 308] width 58 height 17
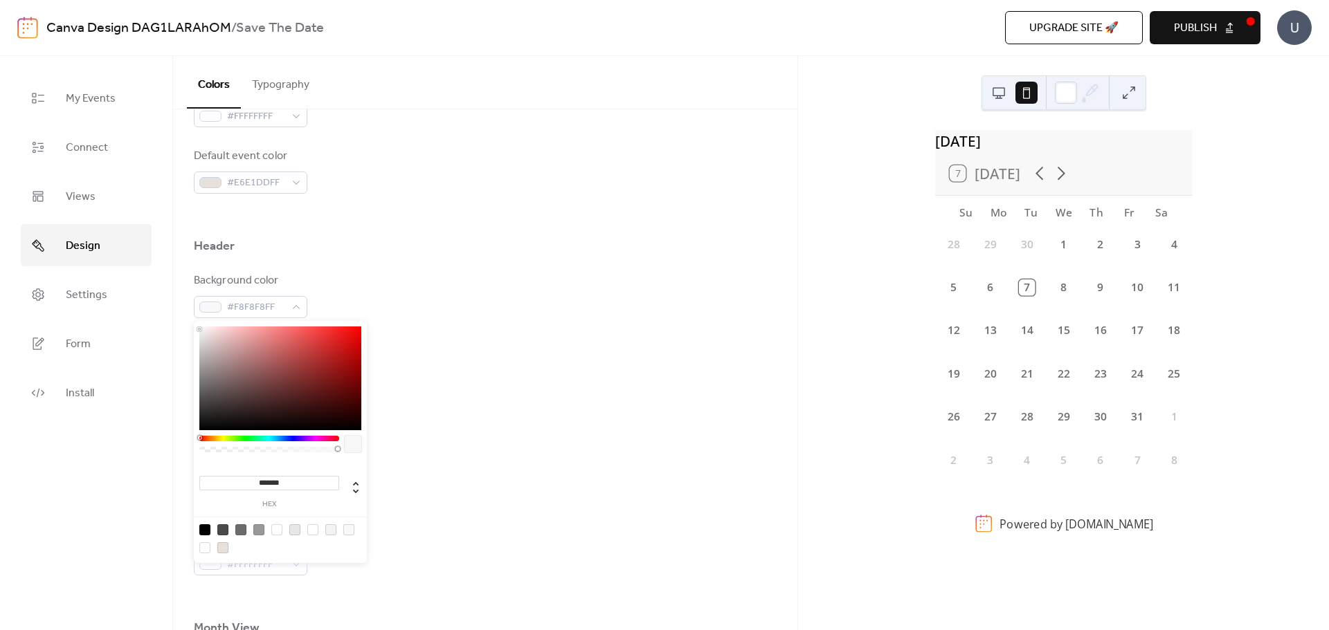
click at [212, 441] on div at bounding box center [269, 439] width 140 height 6
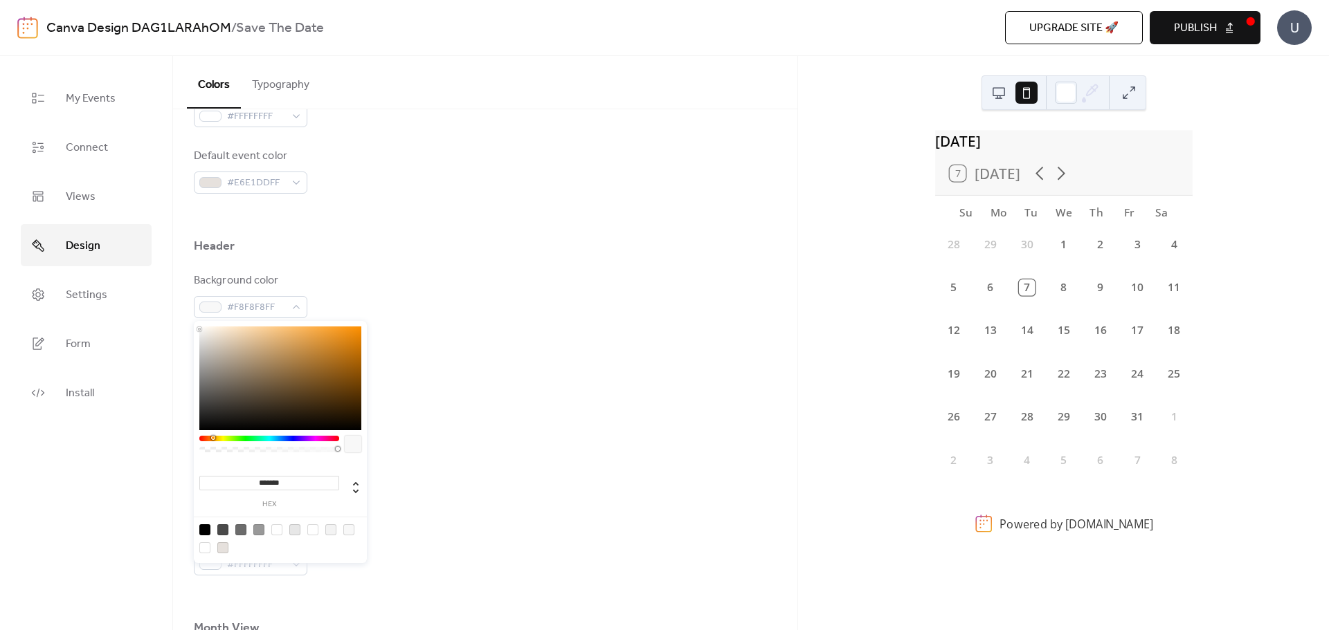
click at [279, 331] on div at bounding box center [280, 379] width 162 height 104
click at [272, 341] on div at bounding box center [280, 379] width 162 height 104
click at [263, 336] on div at bounding box center [280, 379] width 162 height 104
click at [260, 332] on div at bounding box center [280, 379] width 162 height 104
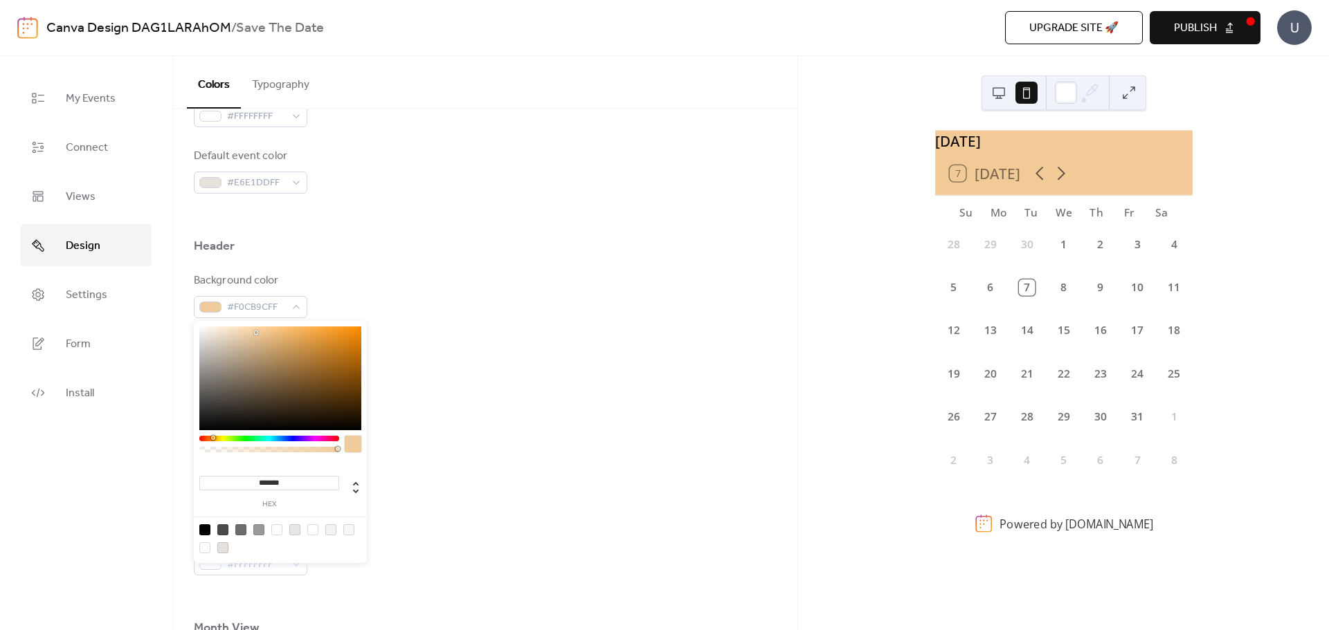
click at [256, 333] on div at bounding box center [280, 379] width 162 height 104
click at [252, 335] on div at bounding box center [280, 379] width 162 height 104
click at [250, 339] on div at bounding box center [280, 379] width 162 height 104
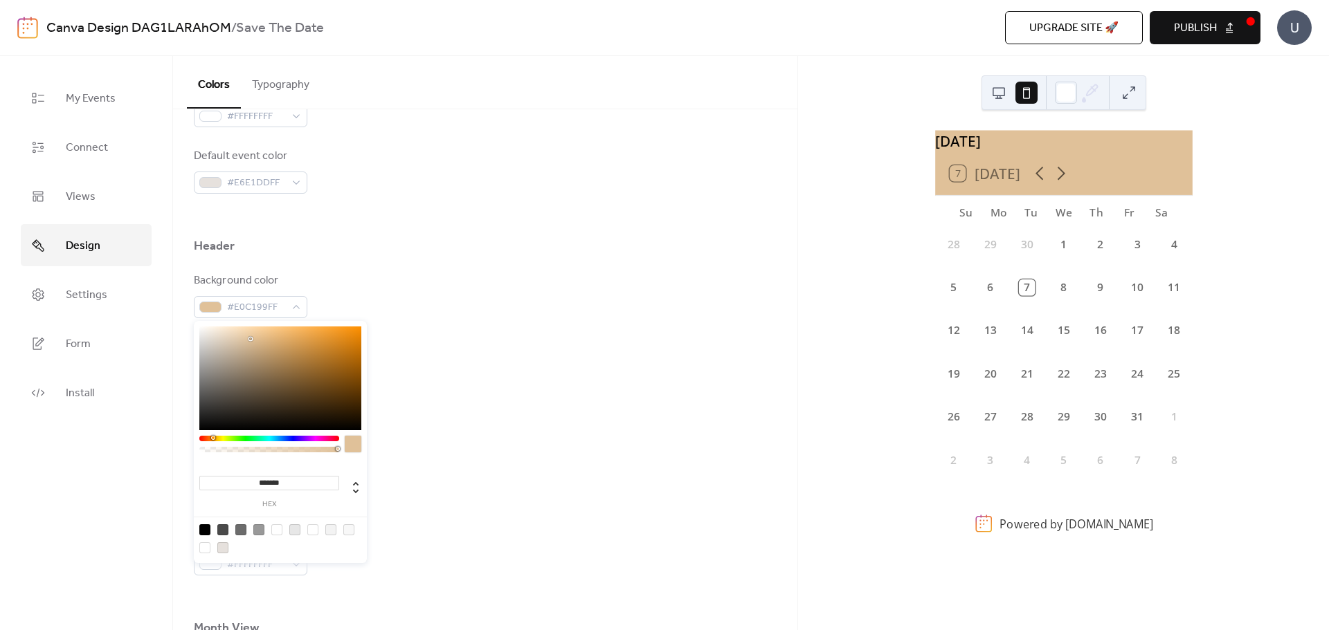
click at [245, 335] on div at bounding box center [280, 379] width 162 height 104
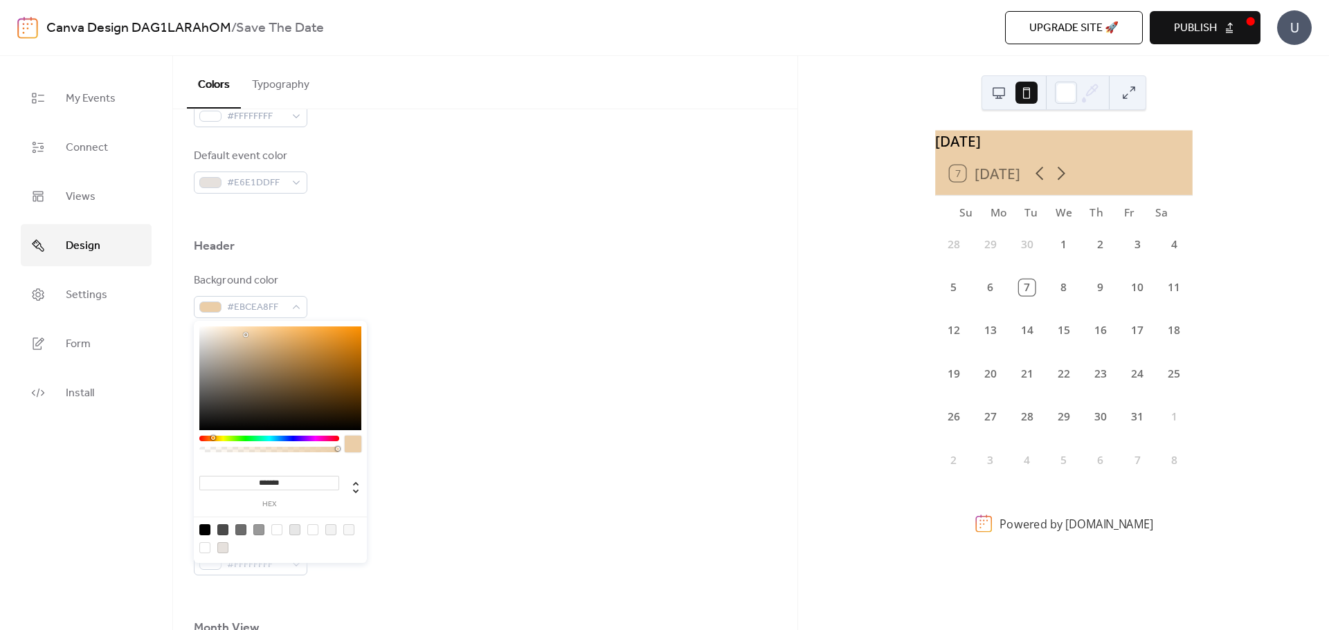
type input "*******"
click at [203, 426] on div at bounding box center [280, 379] width 162 height 104
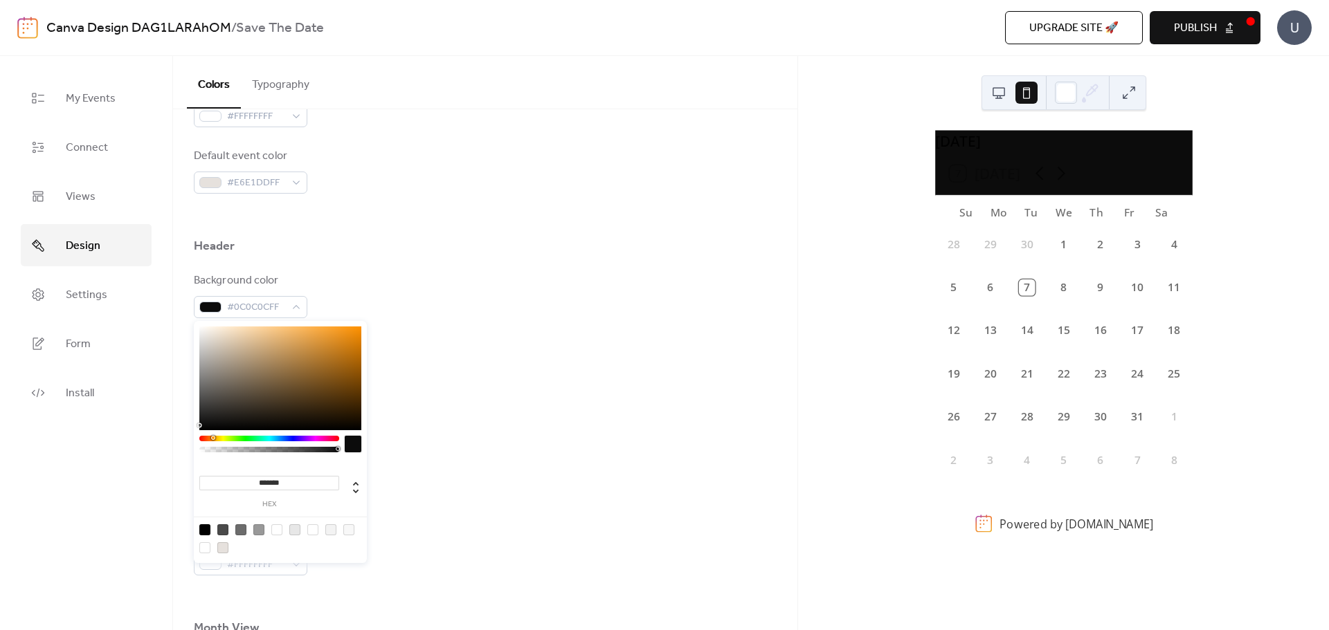
click at [559, 403] on div "Background color #0C0C0CFF Text color #000000FF Border color #E7E7E7FF" at bounding box center [485, 362] width 583 height 179
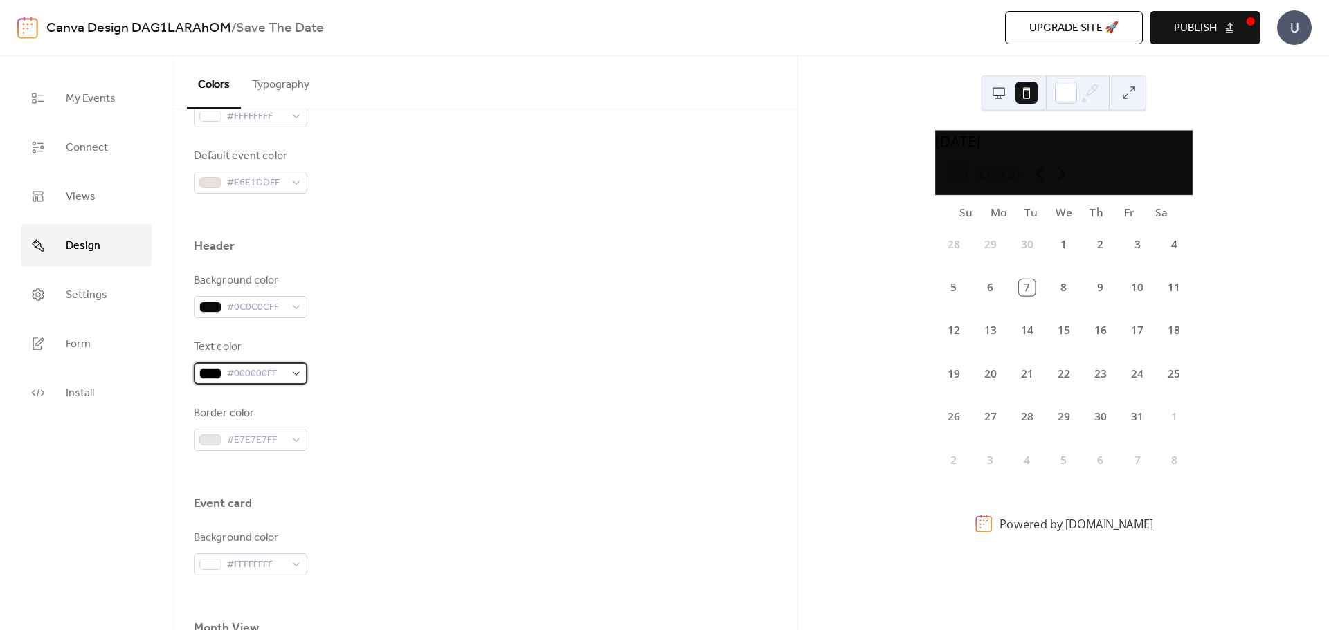
click at [227, 374] on span "#000000FF" at bounding box center [256, 374] width 58 height 17
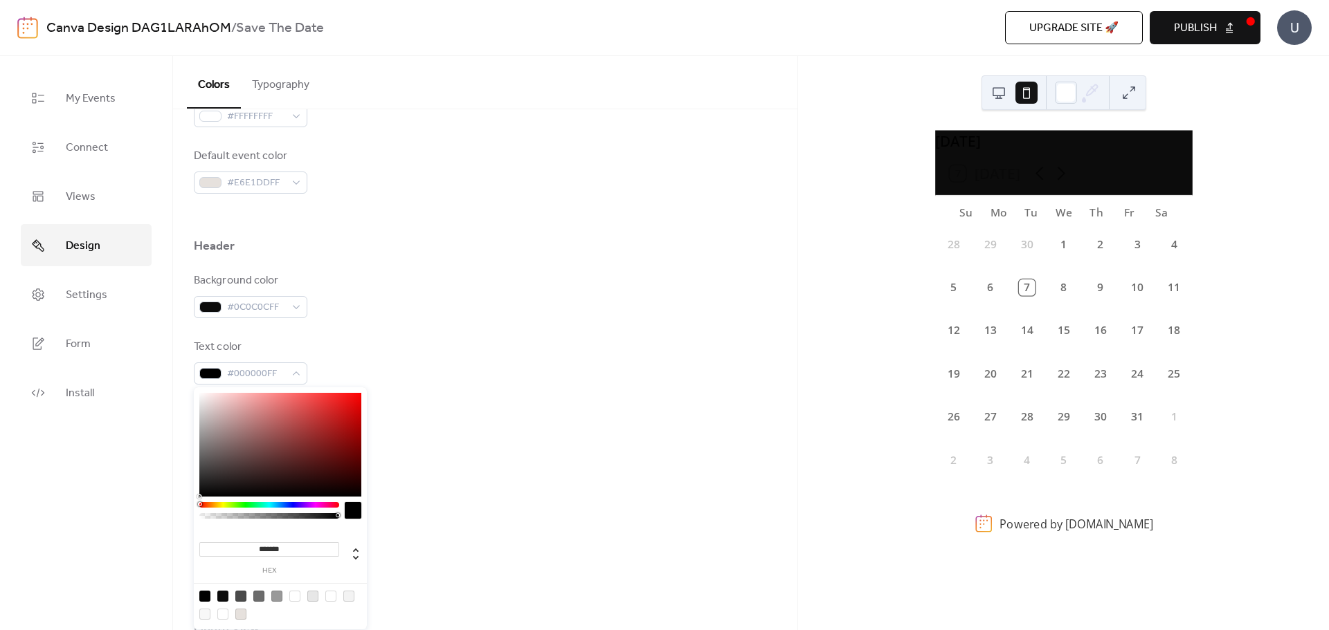
click at [202, 392] on div "******* hex" at bounding box center [280, 509] width 173 height 245
click at [202, 399] on div at bounding box center [280, 445] width 162 height 104
type input "*******"
drag, startPoint x: 202, startPoint y: 399, endPoint x: 200, endPoint y: 386, distance: 12.6
click at [200, 386] on div "******* hex" at bounding box center [280, 507] width 173 height 245
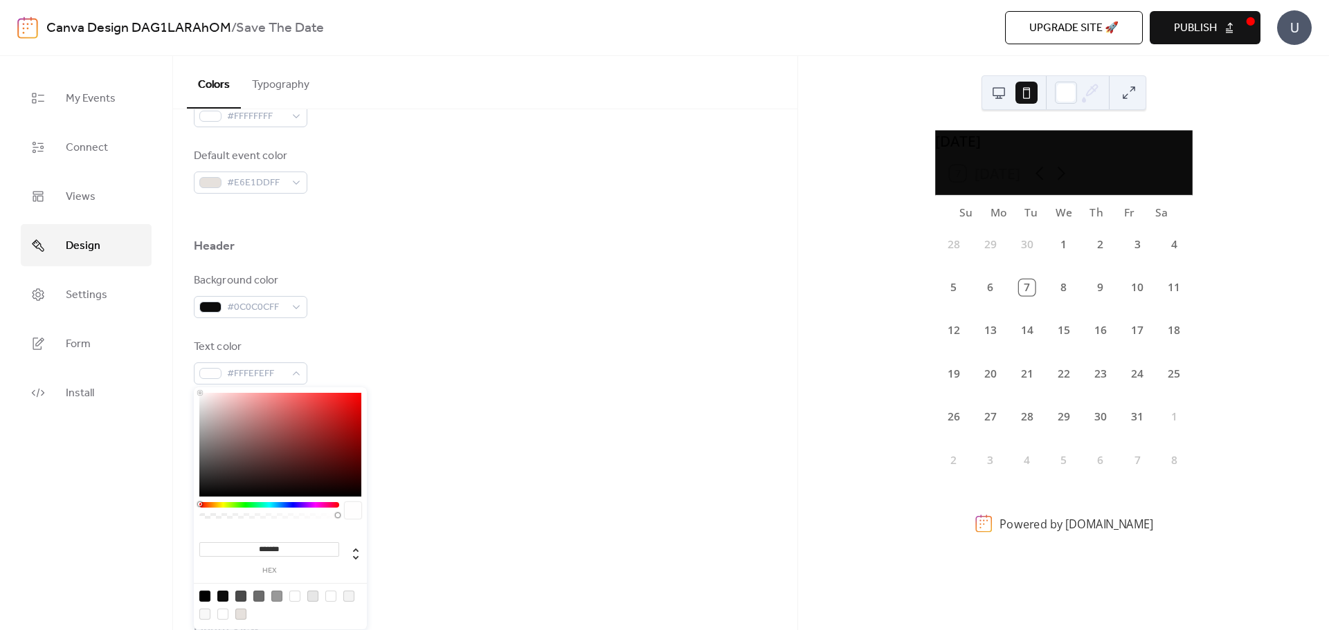
click at [509, 371] on div "Text color #FFFEFEFF" at bounding box center [485, 362] width 583 height 46
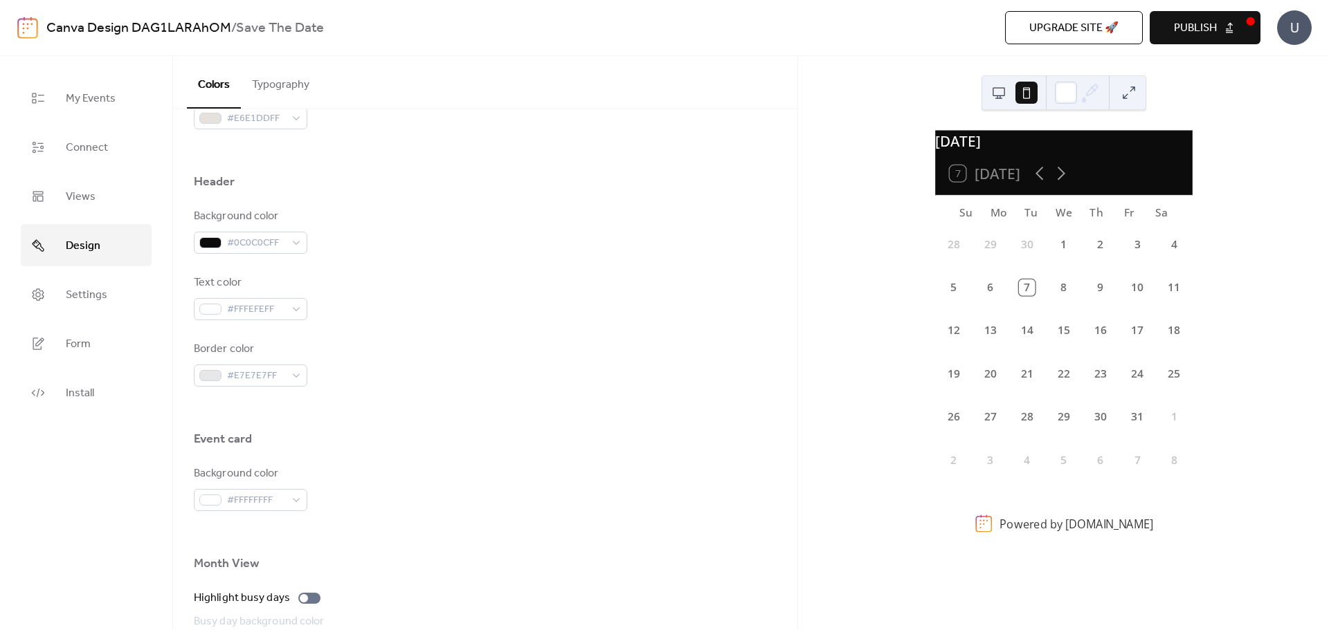
scroll to position [554, 0]
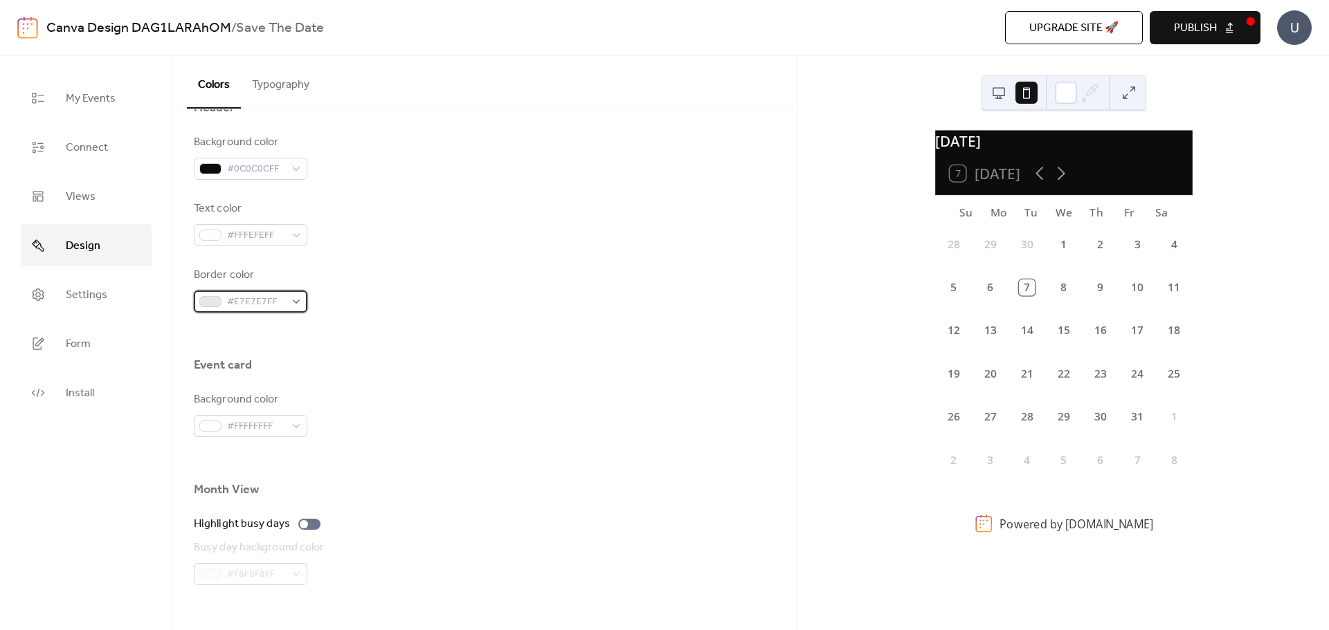
click at [283, 305] on span "#E7E7E7FF" at bounding box center [256, 302] width 58 height 17
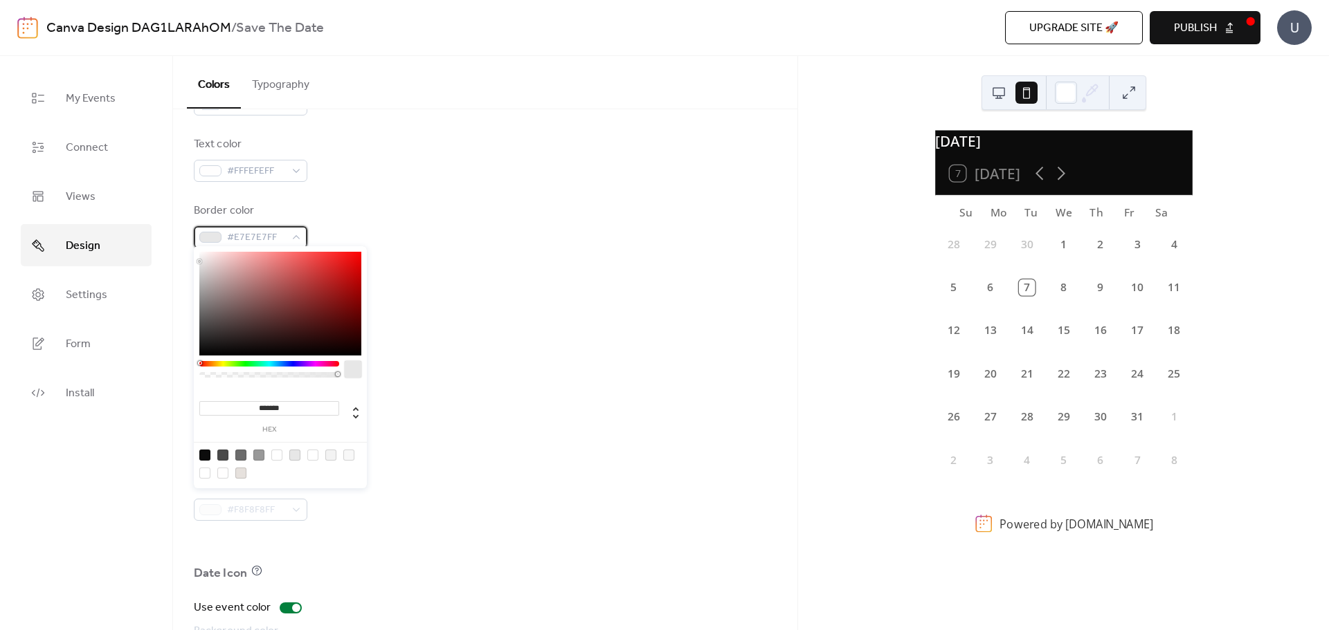
scroll to position [692, 0]
type input "***"
type input "*"
drag, startPoint x: 336, startPoint y: 374, endPoint x: 171, endPoint y: 372, distance: 165.4
click at [171, 372] on body "Canva Design DAG1LARAhOM / Save The Date Upgrade site 🚀 Preview Publish U My Ev…" at bounding box center [664, 315] width 1329 height 630
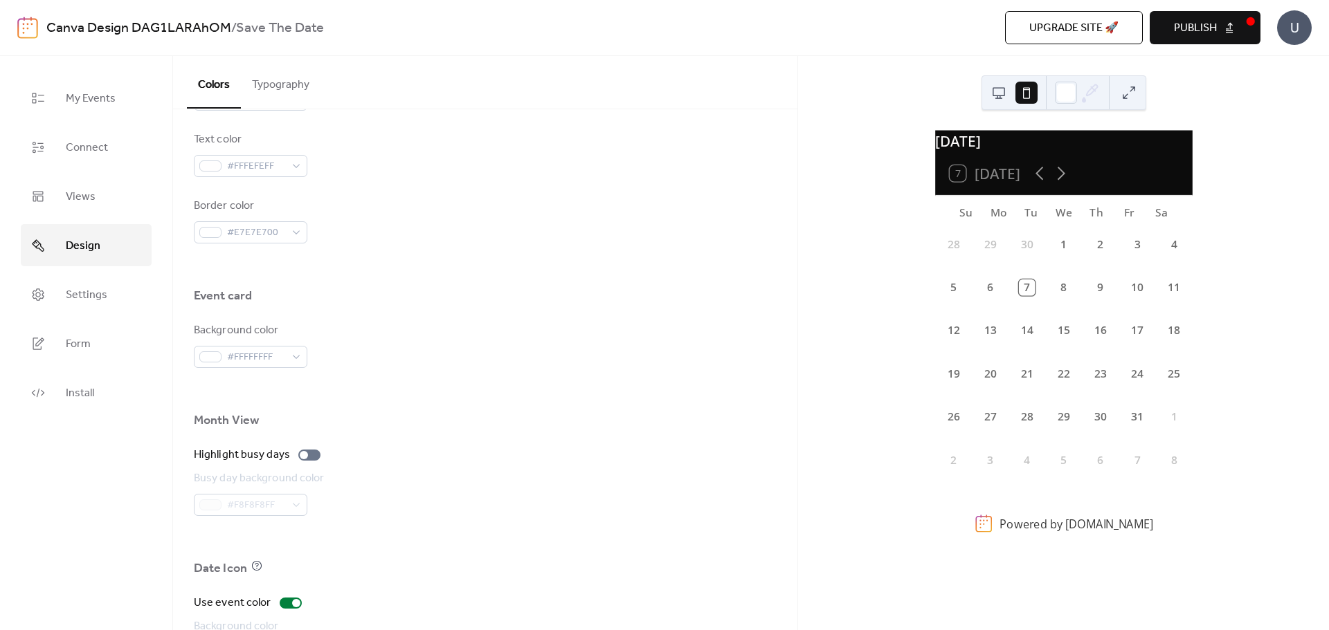
click at [529, 329] on div "Background color #FFFFFFFF" at bounding box center [485, 345] width 583 height 46
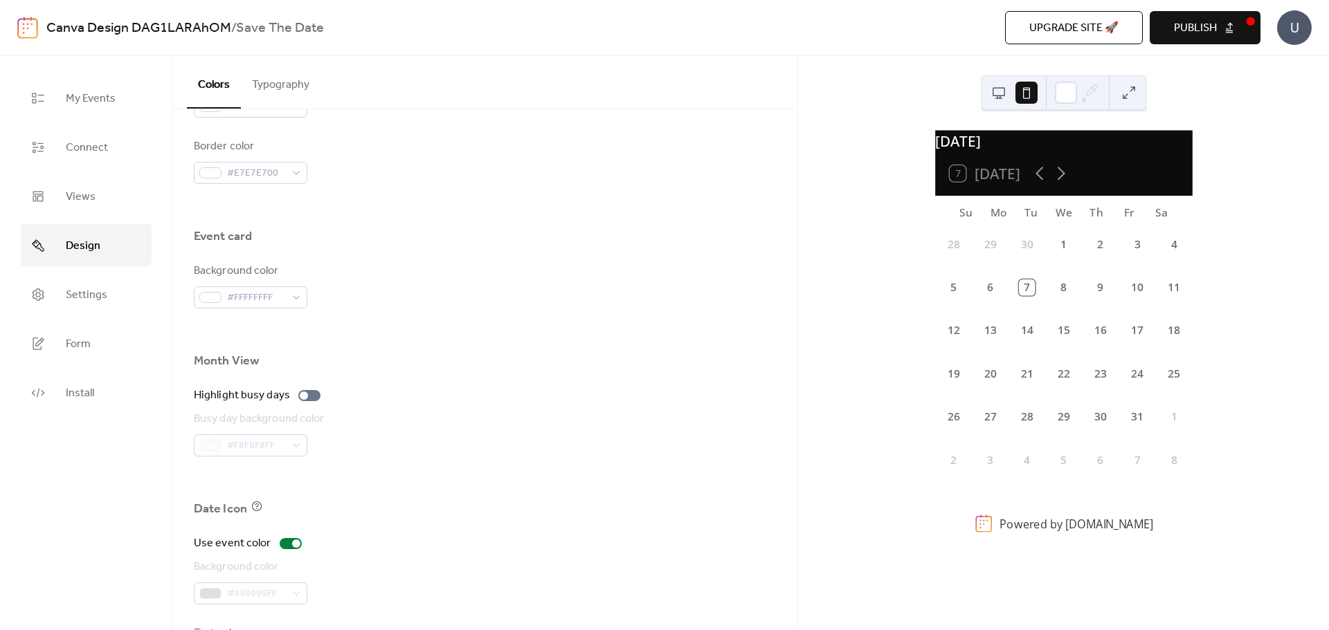
scroll to position [761, 0]
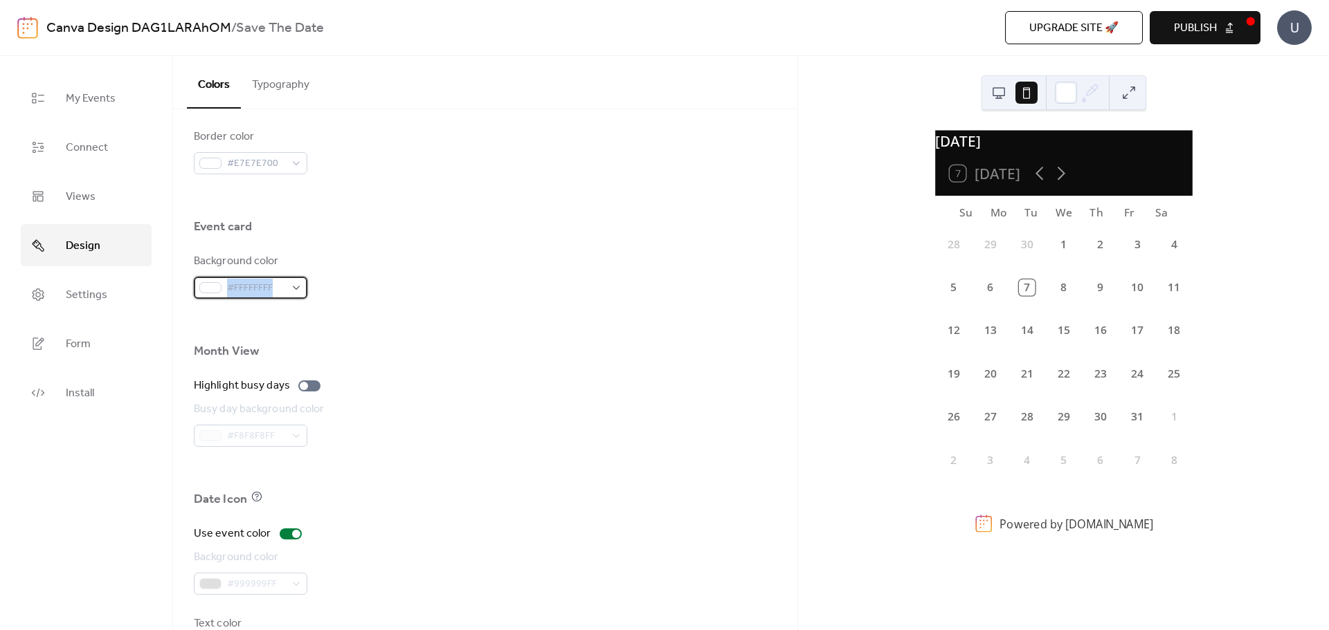
click at [281, 280] on div "#FFFFFFFF" at bounding box center [250, 288] width 113 height 22
click at [550, 355] on div "Month View" at bounding box center [485, 355] width 583 height 24
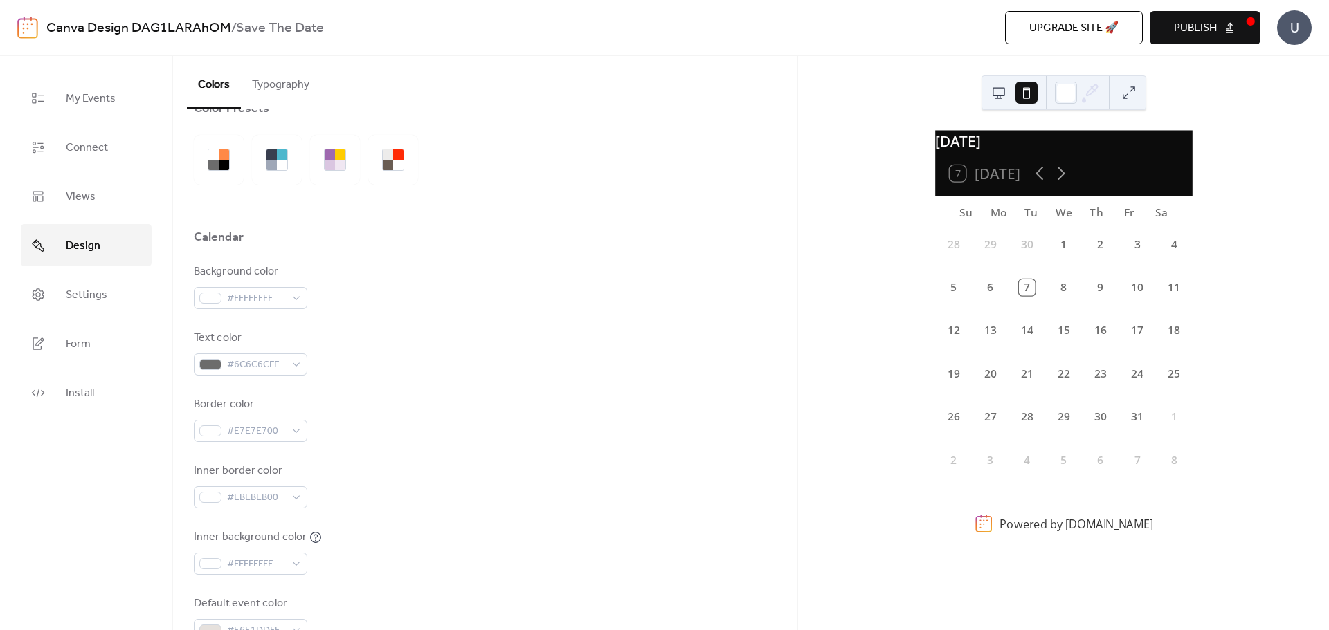
scroll to position [0, 0]
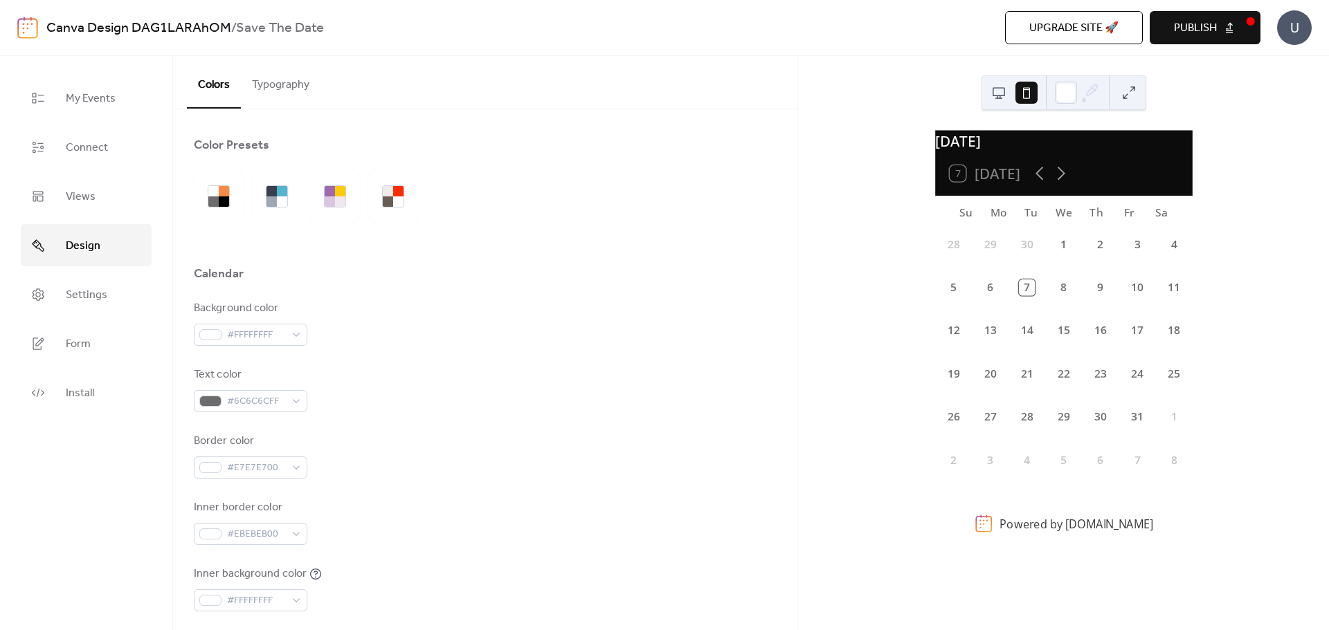
click at [859, 349] on div "[DATE] 7 [DATE] Su Mo Tu We Th Fr Sa 28 29 30 1 2 3 4 5 6 7 8 9 10 11 12 13 14 …" at bounding box center [1063, 343] width 531 height 574
click at [107, 206] on link "Views" at bounding box center [86, 196] width 131 height 42
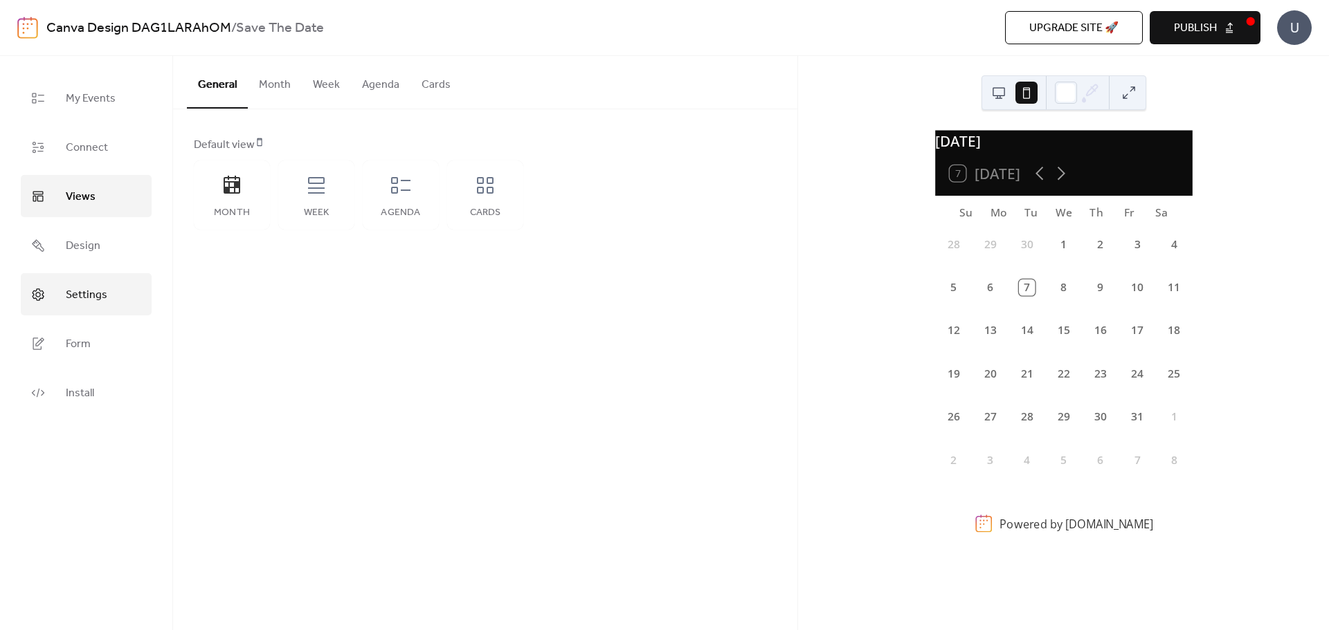
click at [85, 280] on link "Settings" at bounding box center [86, 294] width 131 height 42
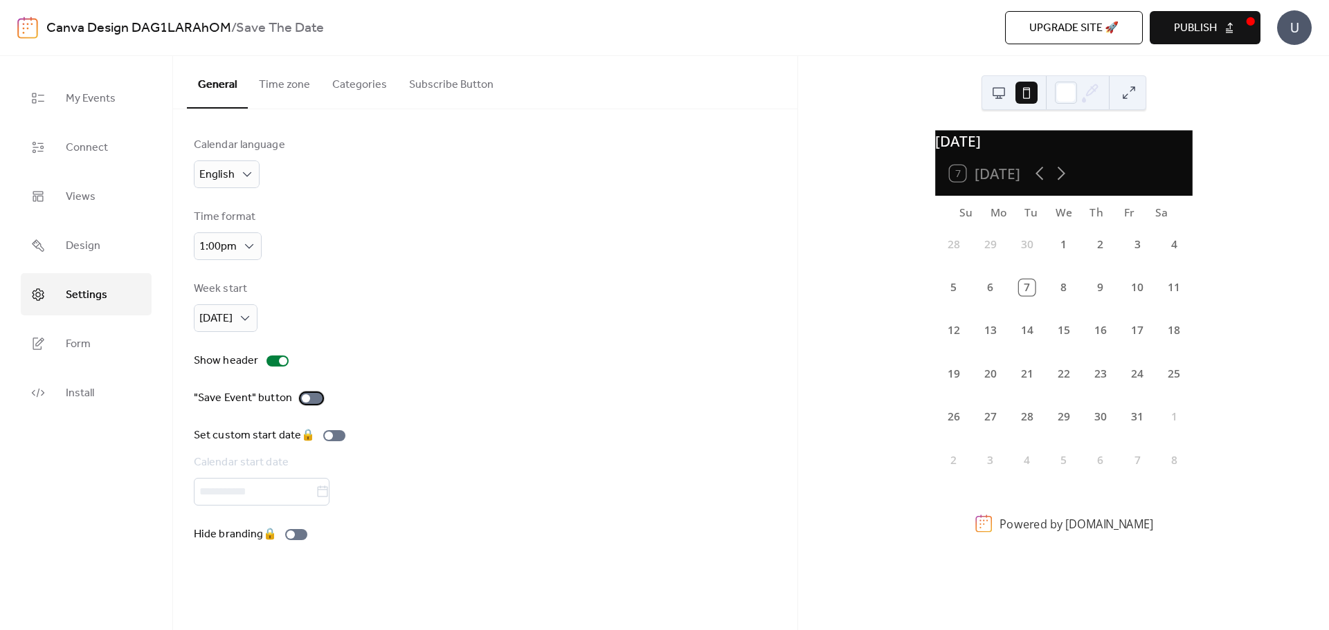
click at [312, 402] on div at bounding box center [311, 398] width 22 height 11
click at [91, 145] on span "Connect" at bounding box center [87, 147] width 42 height 21
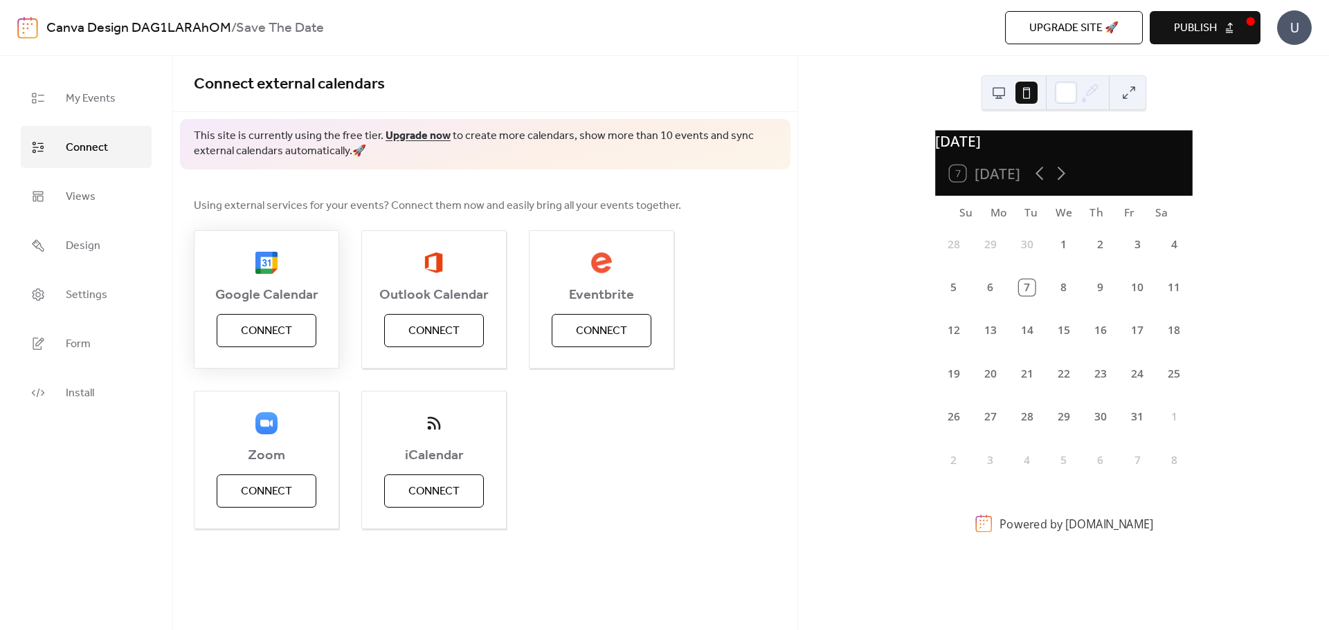
click at [287, 331] on span "Connect" at bounding box center [266, 331] width 51 height 17
click at [120, 90] on link "My Events" at bounding box center [86, 98] width 131 height 42
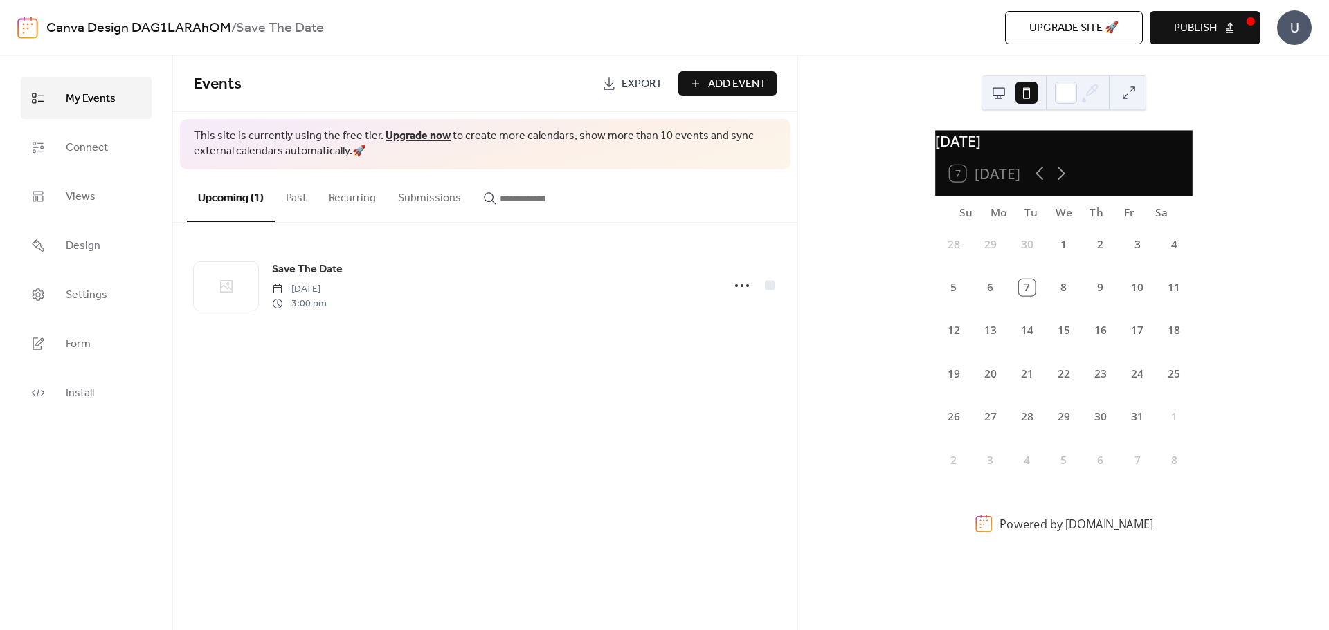
click at [1186, 37] on span "Publish" at bounding box center [1195, 28] width 43 height 17
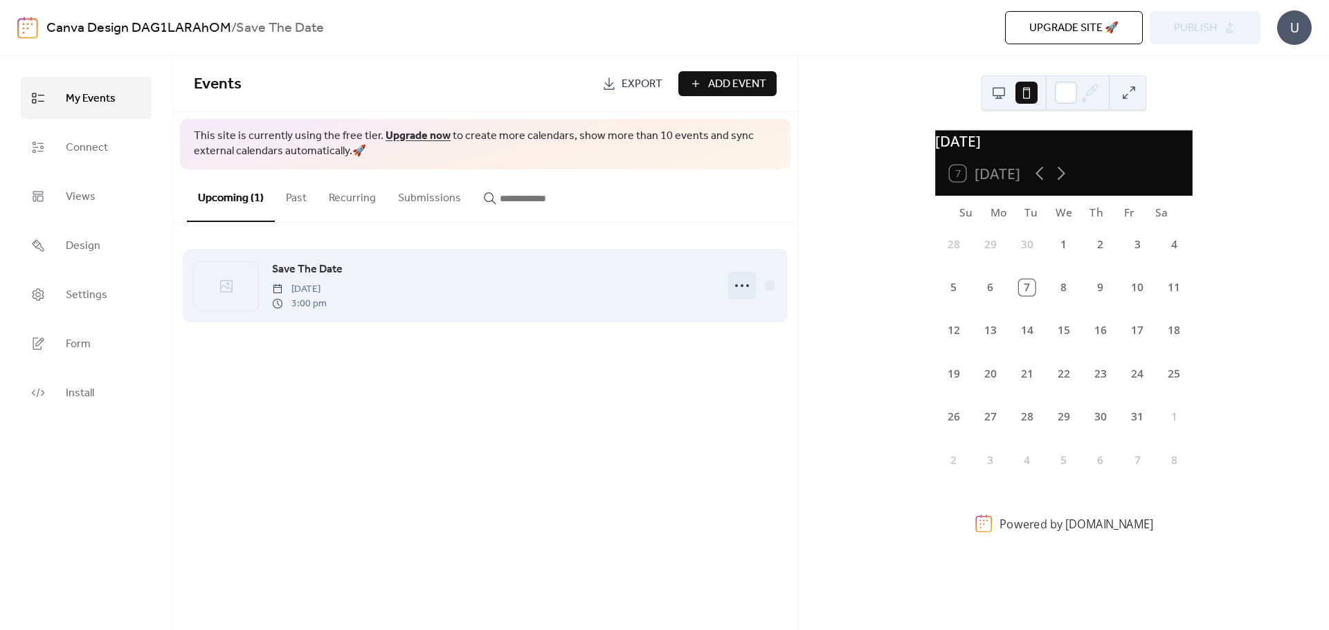
click at [737, 288] on icon at bounding box center [742, 286] width 22 height 22
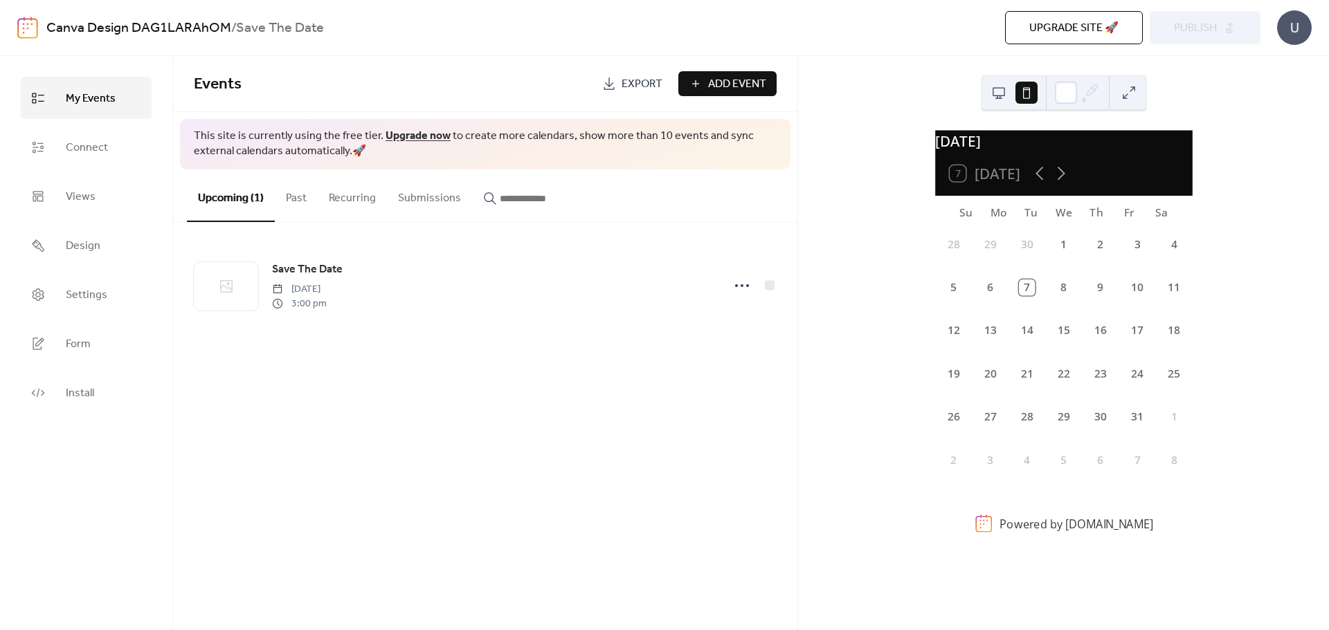
click at [846, 378] on div "[DATE] 7 [DATE] Su Mo Tu We Th Fr Sa 28 29 30 1 2 3 4 5 6 7 8 9 10 11 12 13 14 …" at bounding box center [1063, 343] width 531 height 574
click at [623, 80] on span "Export" at bounding box center [641, 84] width 41 height 17
click at [116, 406] on link "Install" at bounding box center [86, 393] width 131 height 42
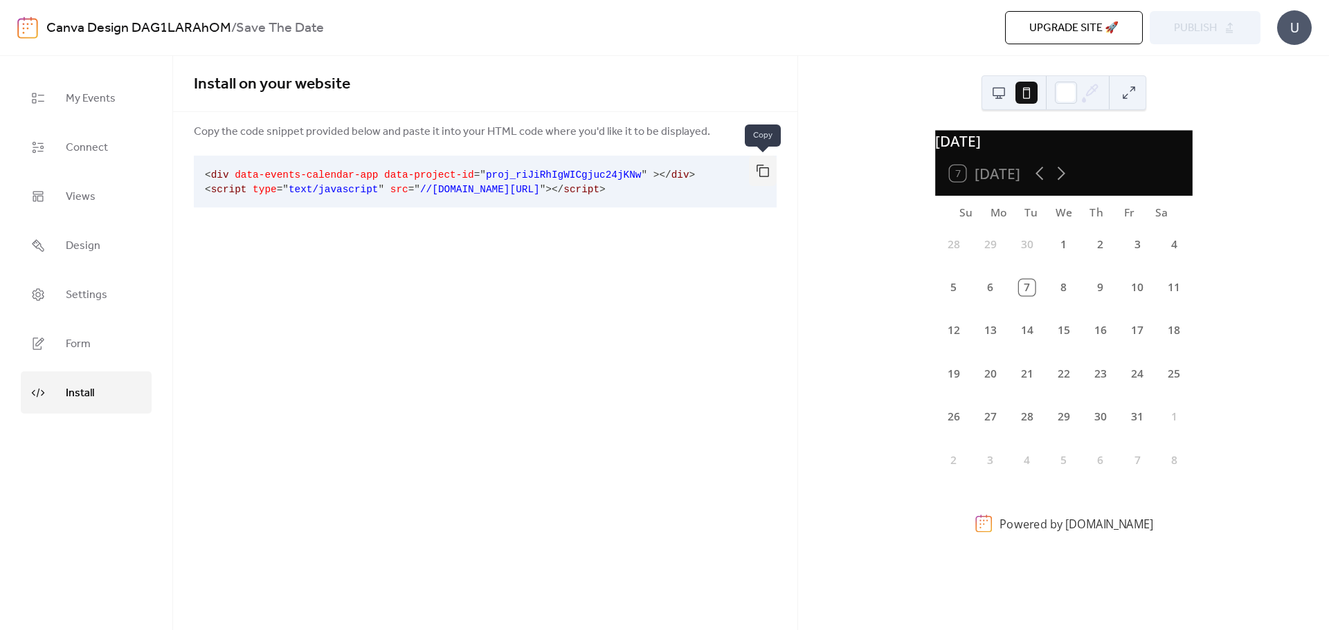
click at [760, 175] on button "button" at bounding box center [763, 171] width 28 height 30
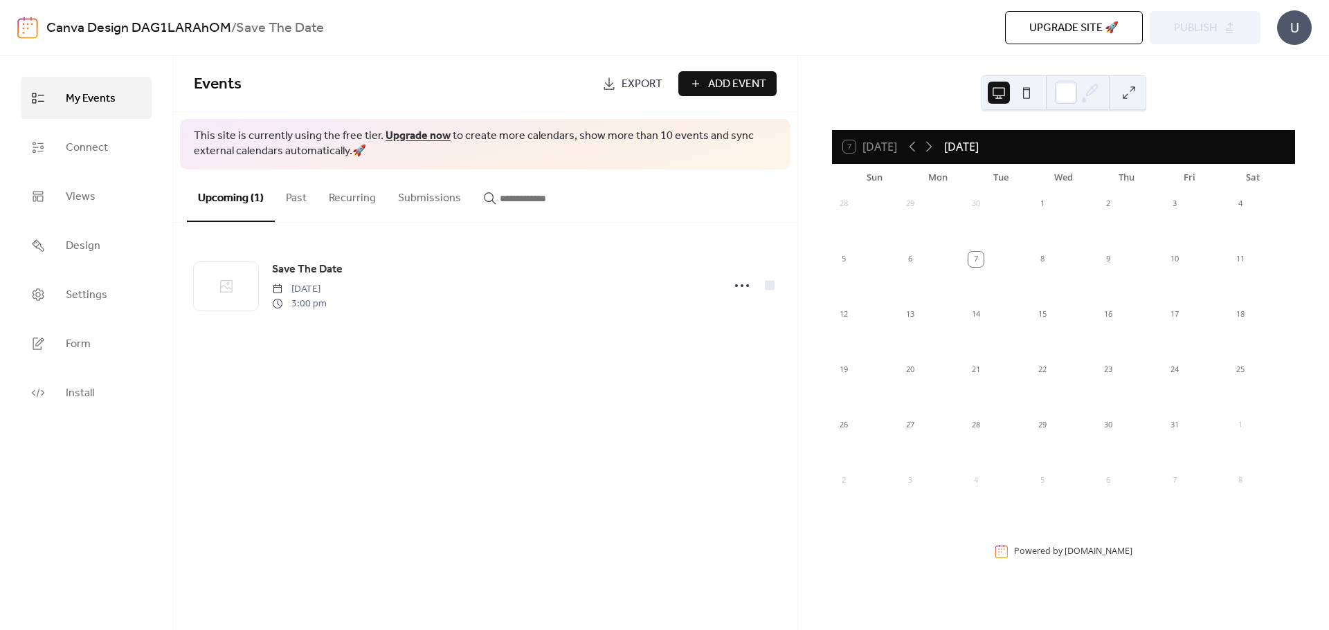
click at [1019, 91] on button at bounding box center [1026, 93] width 22 height 22
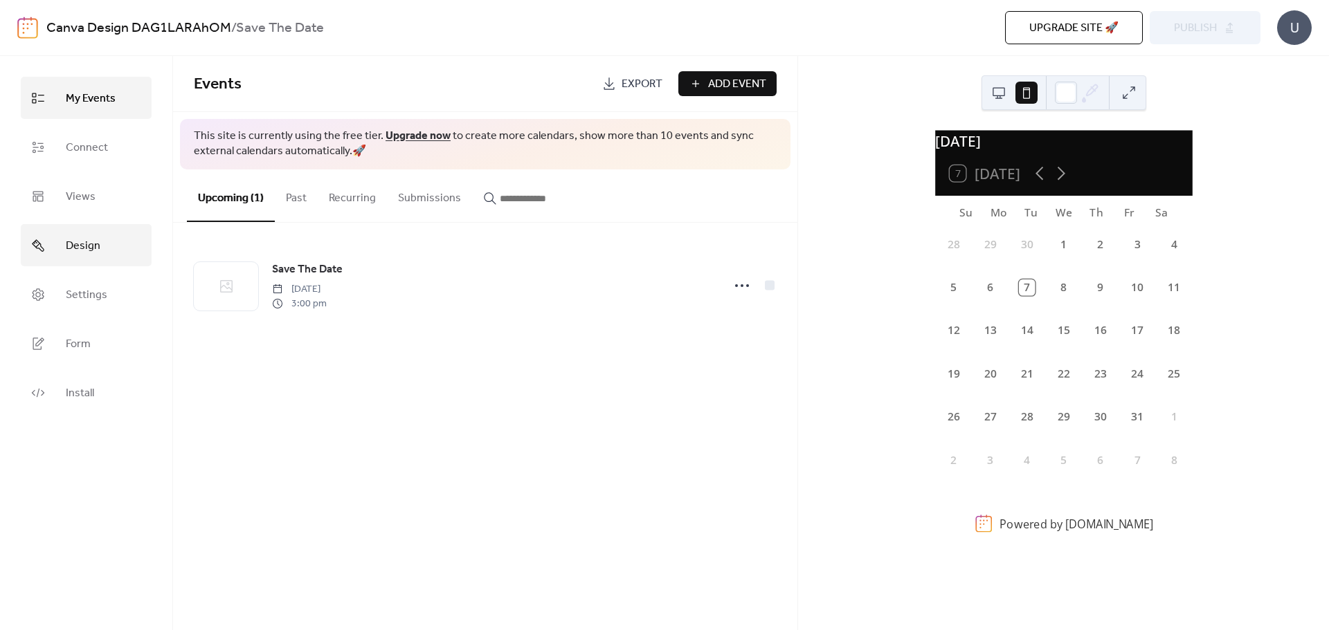
click at [91, 235] on span "Design" at bounding box center [83, 245] width 35 height 21
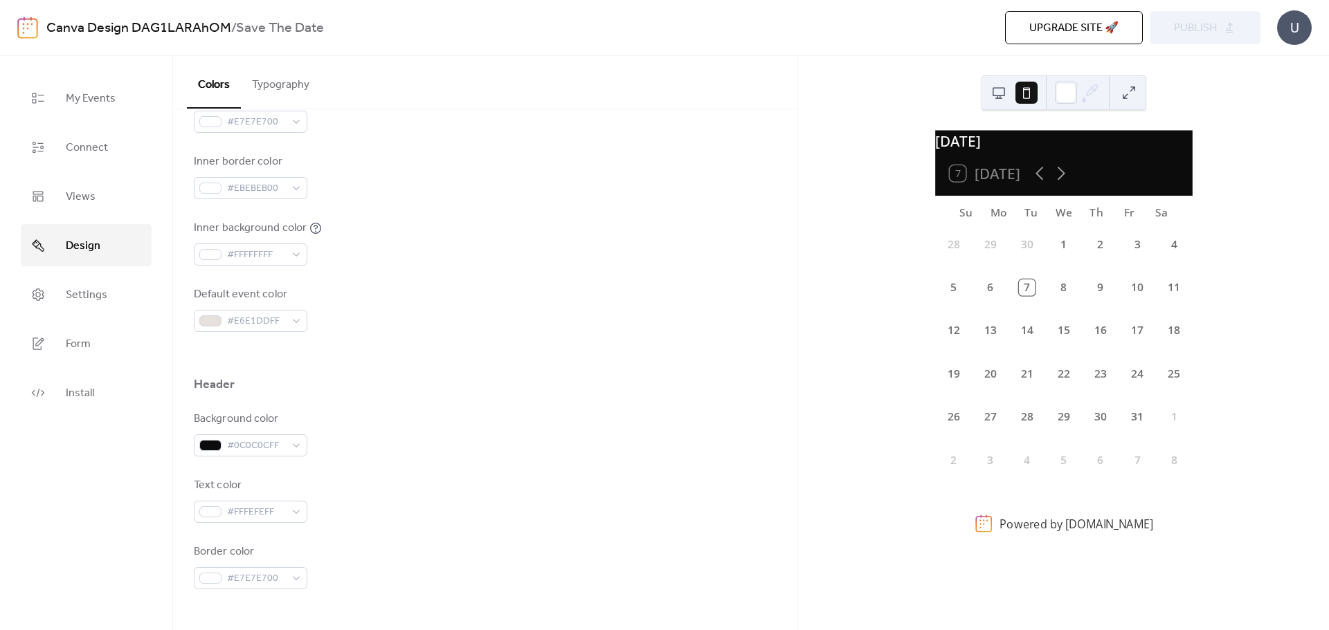
click at [300, 96] on button "Typography" at bounding box center [281, 81] width 80 height 51
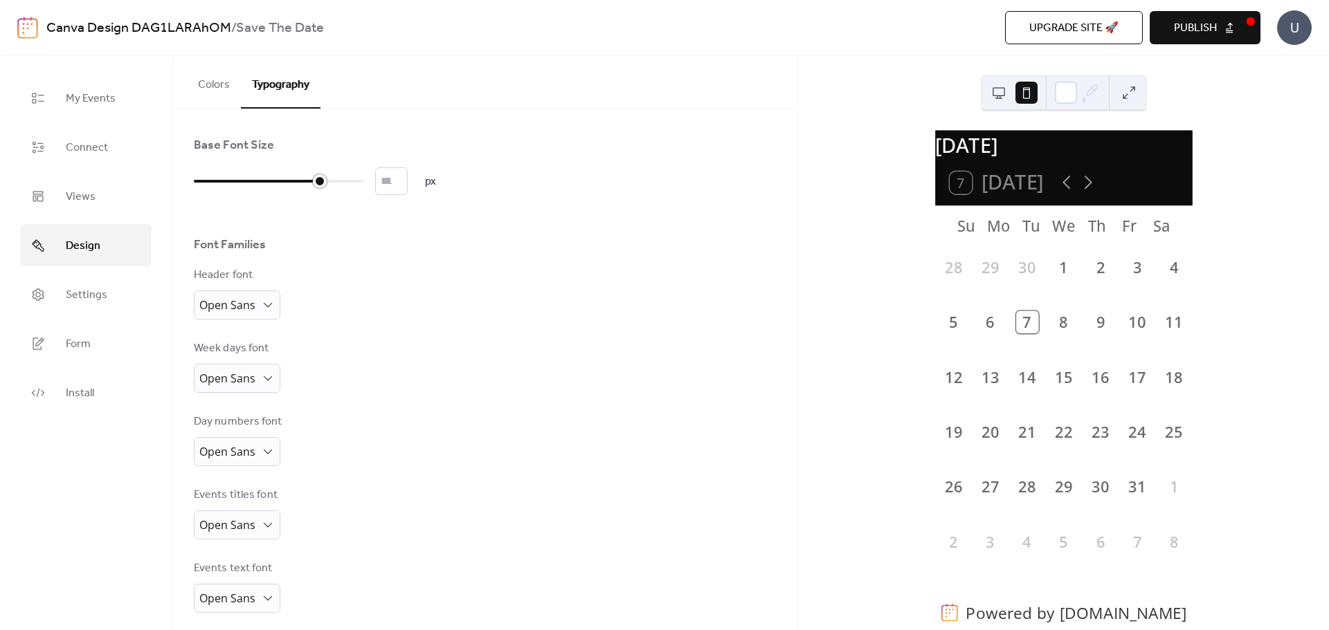
type input "**"
drag, startPoint x: 196, startPoint y: 182, endPoint x: 338, endPoint y: 195, distance: 143.1
click at [338, 195] on div "Base Font Size ** px Font Families Header font Open Sans Week days font Open Sa…" at bounding box center [485, 448] width 583 height 623
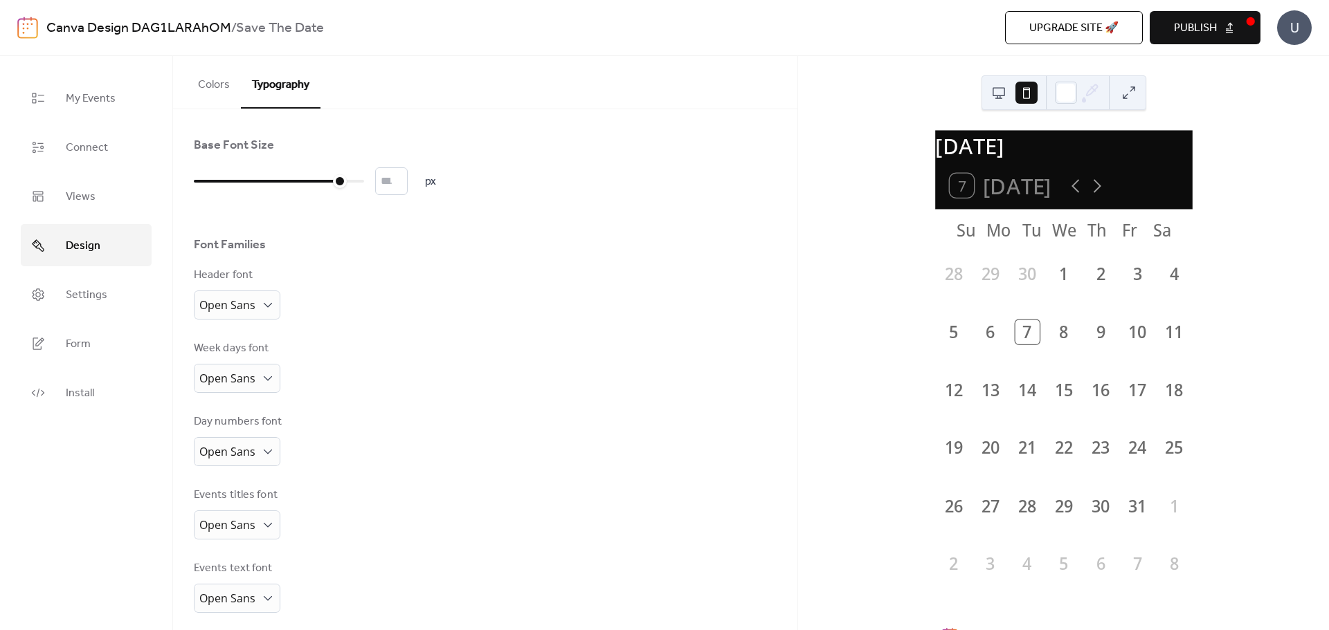
click at [630, 301] on div "Header font Open Sans" at bounding box center [485, 293] width 583 height 53
click at [1203, 33] on span "Publish" at bounding box center [1195, 28] width 43 height 17
click at [876, 129] on div "[DATE] 7 [DATE] Su Mo Tu We Th Fr Sa 28 29 30 1 2 3 4 5 6 7 8 9 10 11 12 13 14 …" at bounding box center [1063, 343] width 531 height 574
click at [221, 72] on button "Colors" at bounding box center [214, 81] width 54 height 51
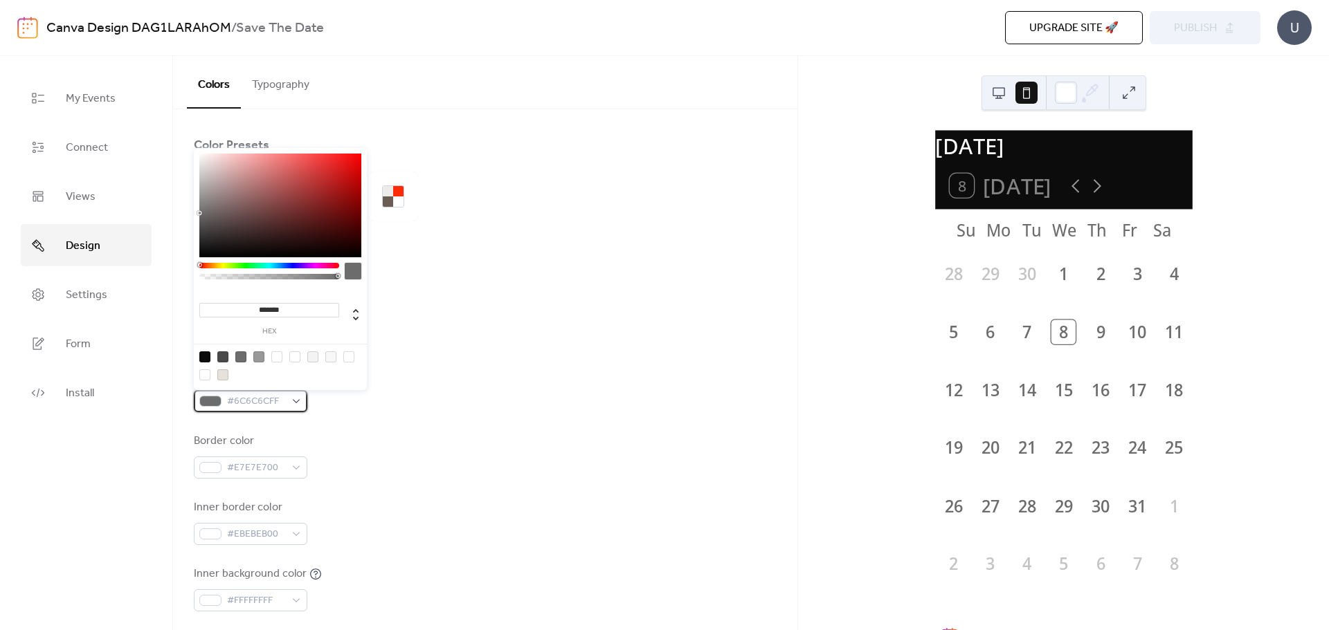
click at [265, 408] on span "#6C6C6CFF" at bounding box center [256, 402] width 58 height 17
click at [556, 310] on div "Background color #FFFFFFFF" at bounding box center [485, 323] width 583 height 46
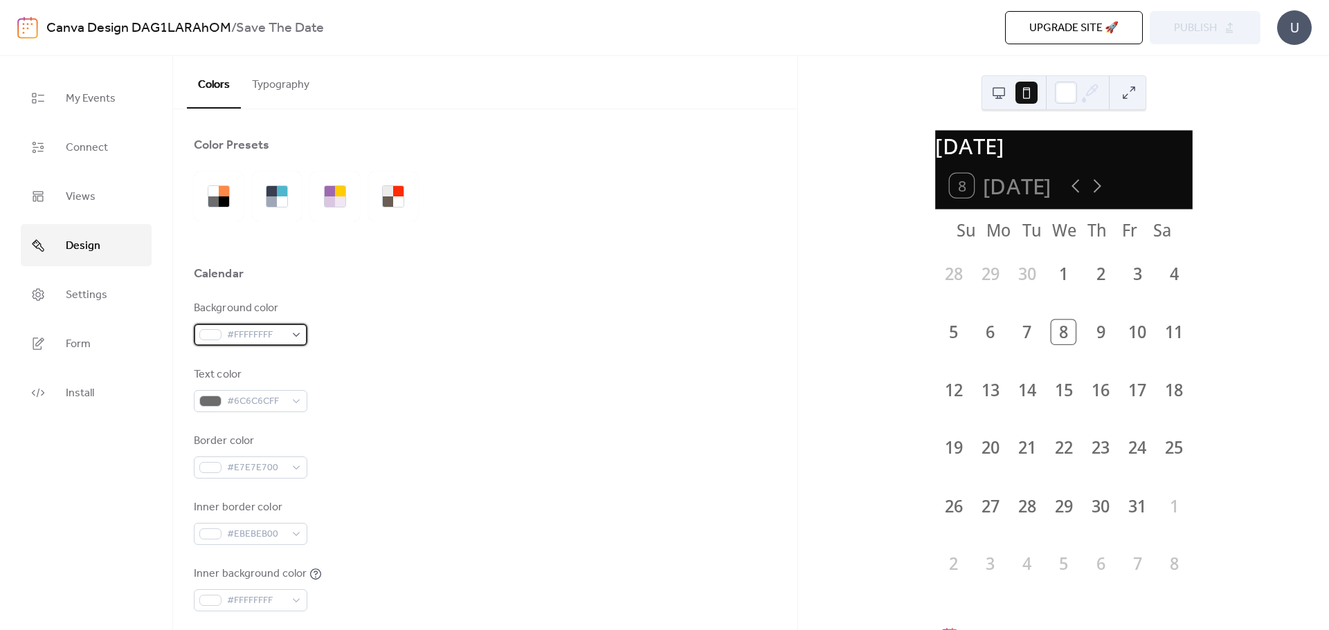
click at [254, 338] on span "#FFFFFFFF" at bounding box center [256, 335] width 58 height 17
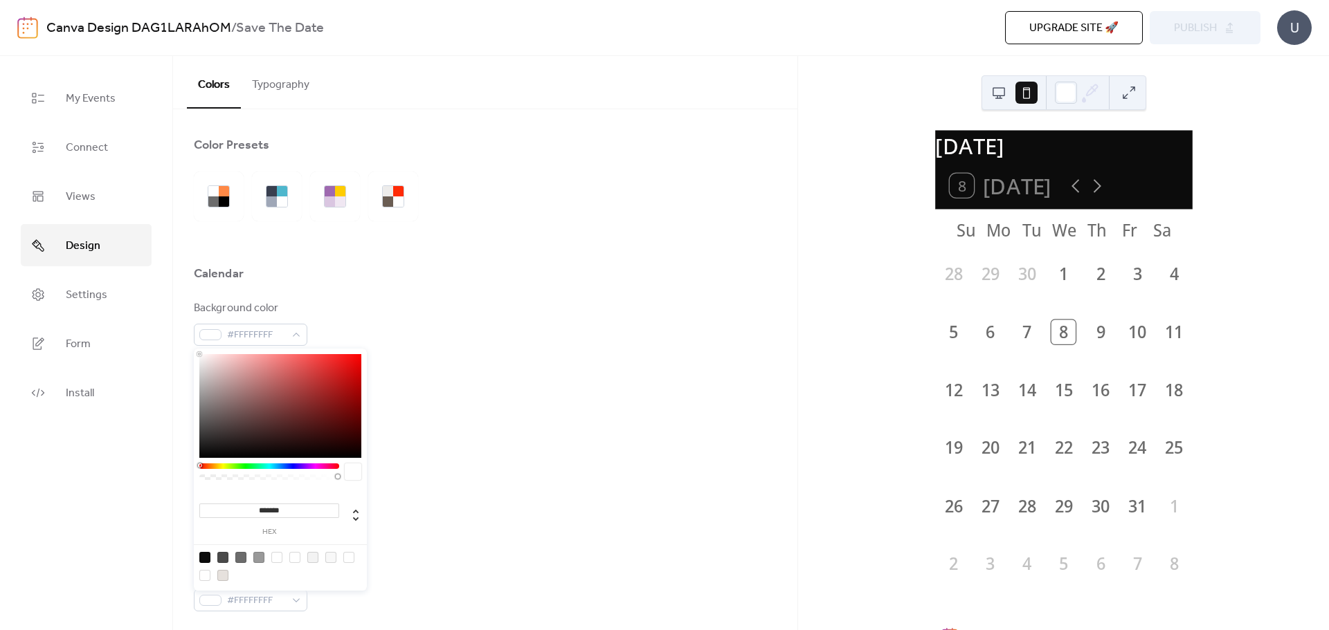
type input "***"
type input "*"
drag, startPoint x: 335, startPoint y: 480, endPoint x: 177, endPoint y: 477, distance: 157.8
click at [177, 477] on body "Canva Design DAG1LARAhOM / Save The Date Upgrade site 🚀 Preview Publish U My Ev…" at bounding box center [664, 315] width 1329 height 630
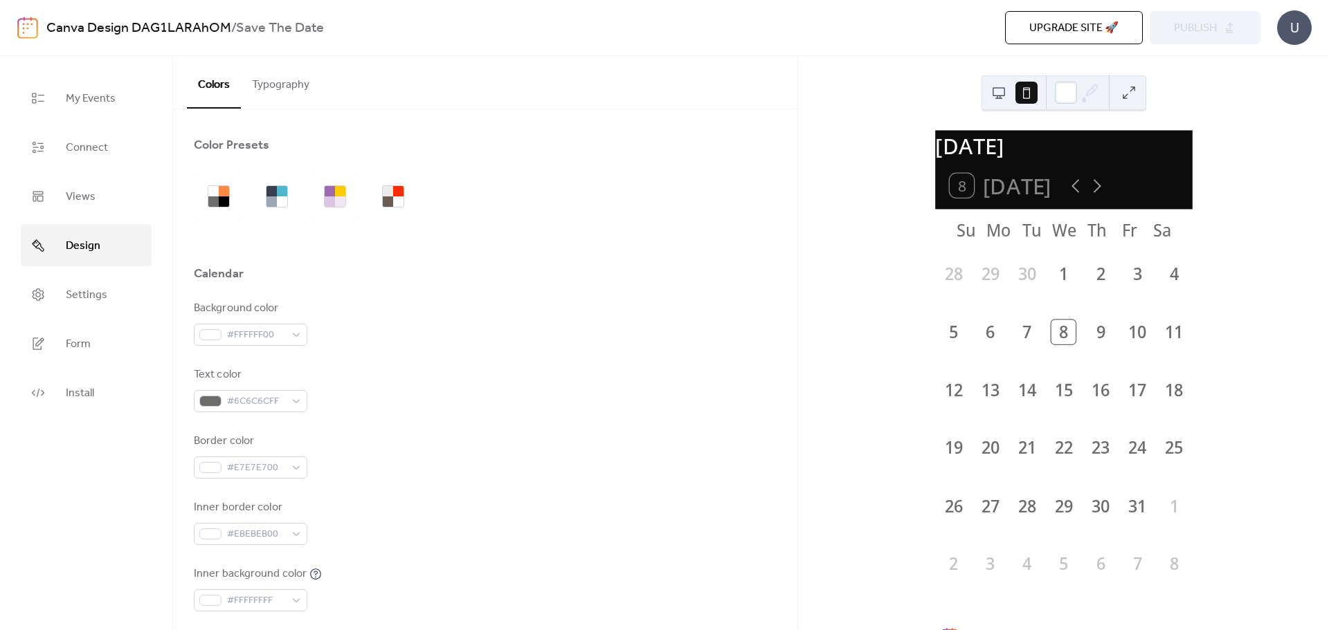
click at [540, 373] on div "Text color #6C6C6CFF" at bounding box center [485, 390] width 583 height 46
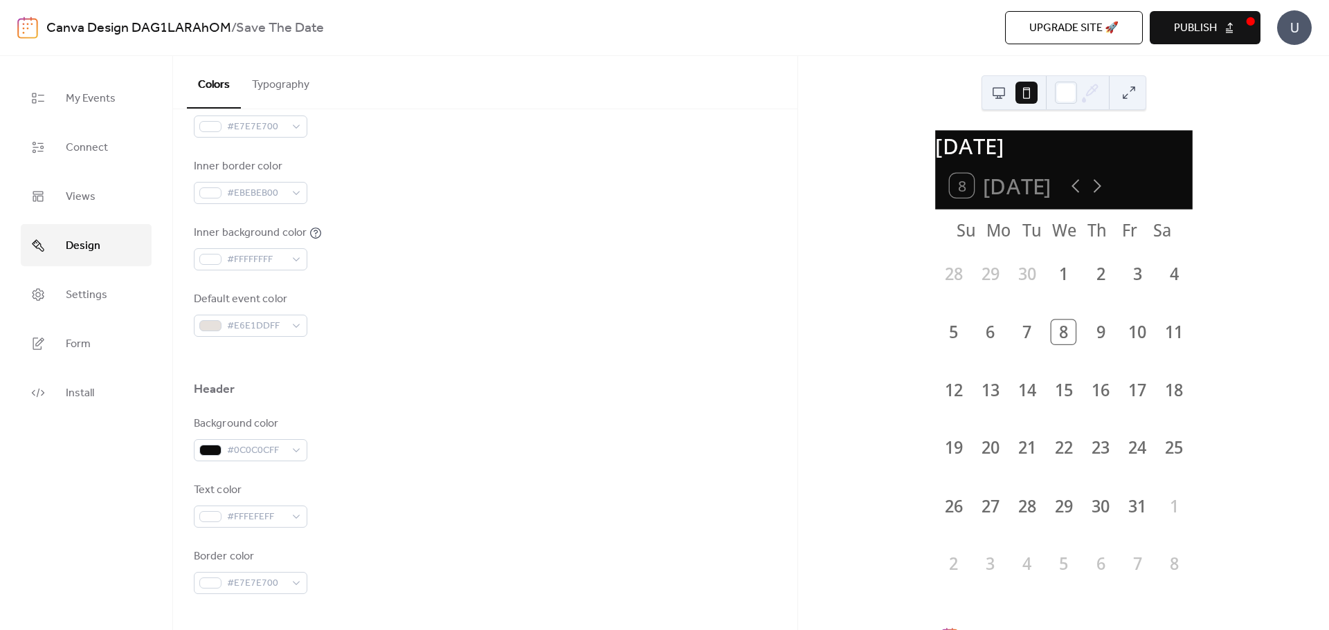
scroll to position [346, 0]
click at [262, 314] on span "#E6E1DDFF" at bounding box center [256, 321] width 58 height 17
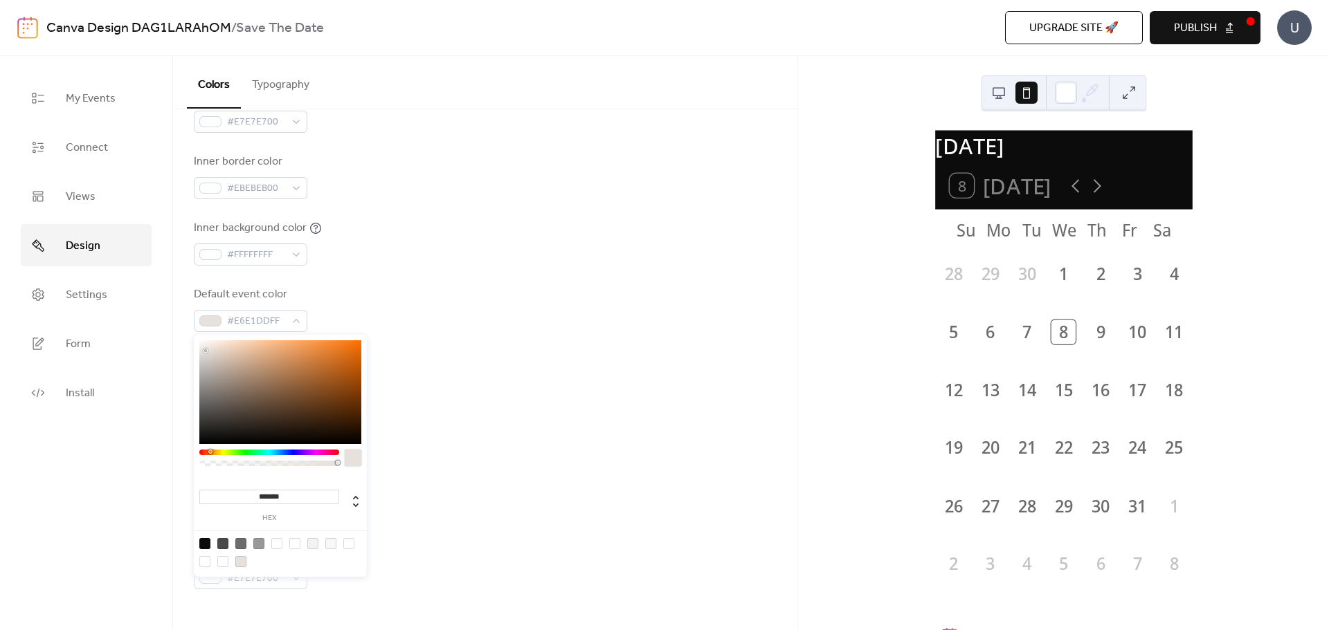
click at [264, 350] on div at bounding box center [280, 392] width 162 height 104
click at [257, 345] on div at bounding box center [280, 392] width 162 height 104
click at [266, 342] on div at bounding box center [280, 392] width 162 height 104
click at [216, 449] on div "******* hex" at bounding box center [280, 457] width 173 height 245
click at [212, 454] on div at bounding box center [269, 453] width 140 height 6
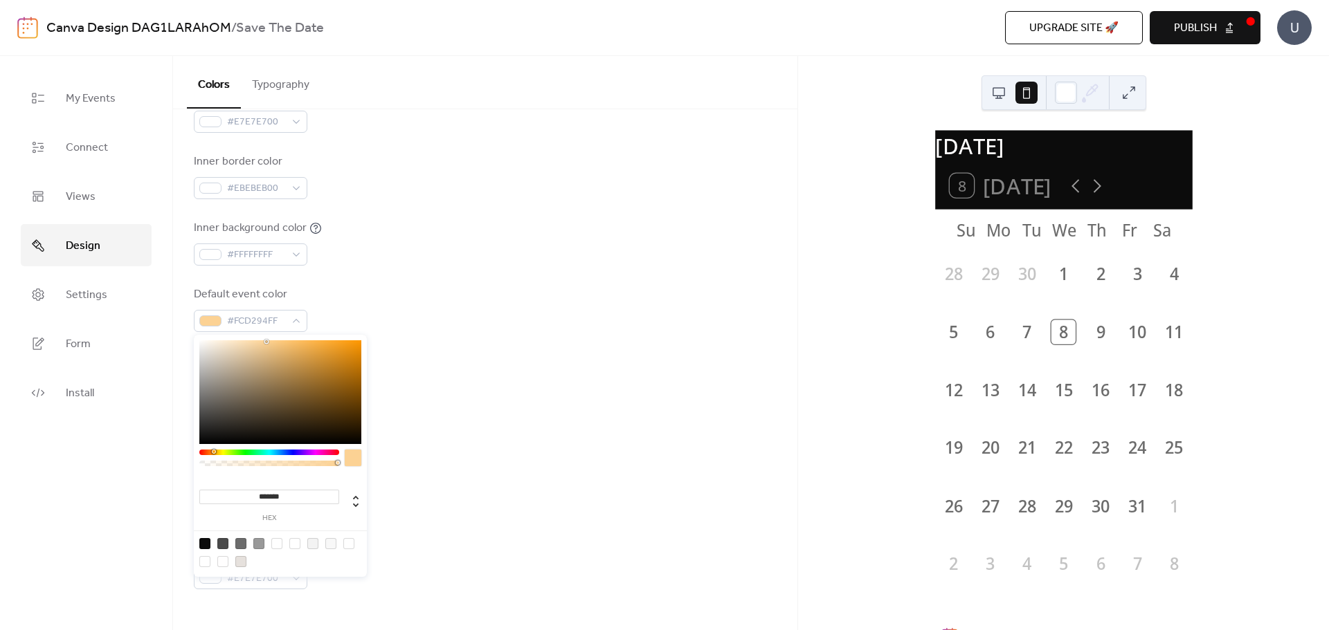
click at [213, 453] on div at bounding box center [269, 453] width 140 height 6
click at [271, 345] on div at bounding box center [280, 392] width 162 height 104
click at [256, 348] on div at bounding box center [280, 392] width 162 height 104
click at [247, 344] on div at bounding box center [280, 392] width 162 height 104
drag, startPoint x: 327, startPoint y: 346, endPoint x: 336, endPoint y: 347, distance: 9.0
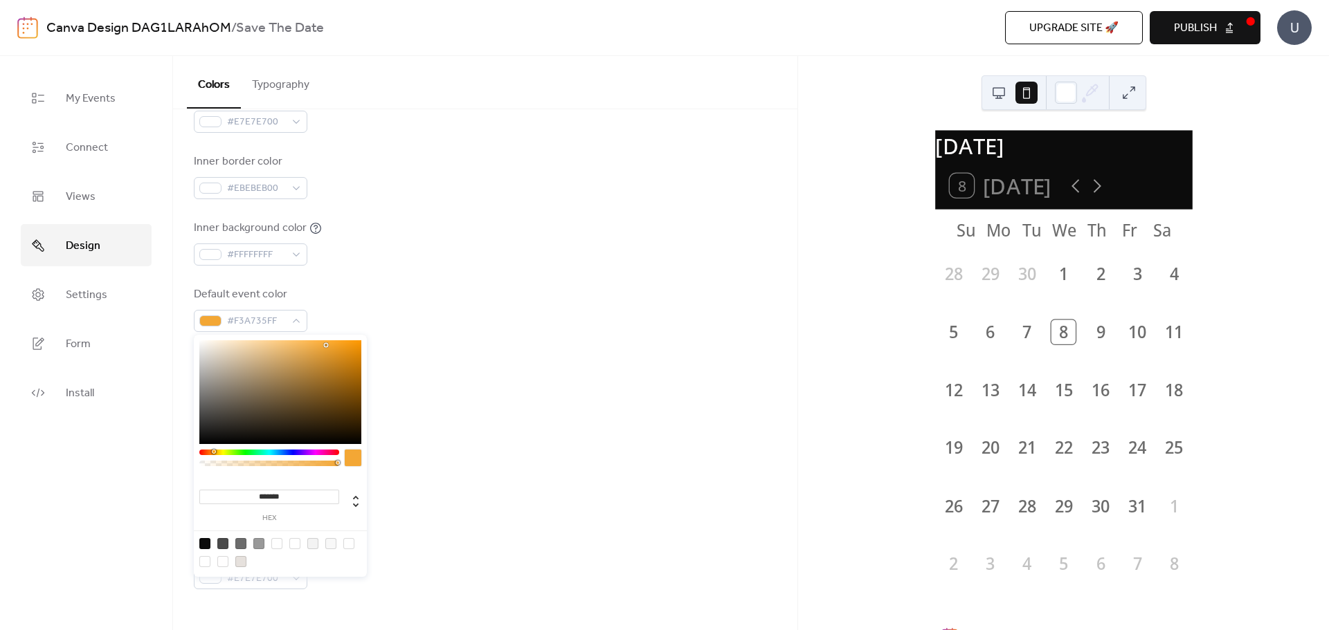
click at [327, 346] on div at bounding box center [280, 392] width 162 height 104
click at [350, 347] on div at bounding box center [280, 392] width 162 height 104
click at [361, 348] on div "******* hex" at bounding box center [280, 457] width 173 height 245
click at [349, 358] on div at bounding box center [280, 392] width 162 height 104
click at [328, 365] on div at bounding box center [280, 392] width 162 height 104
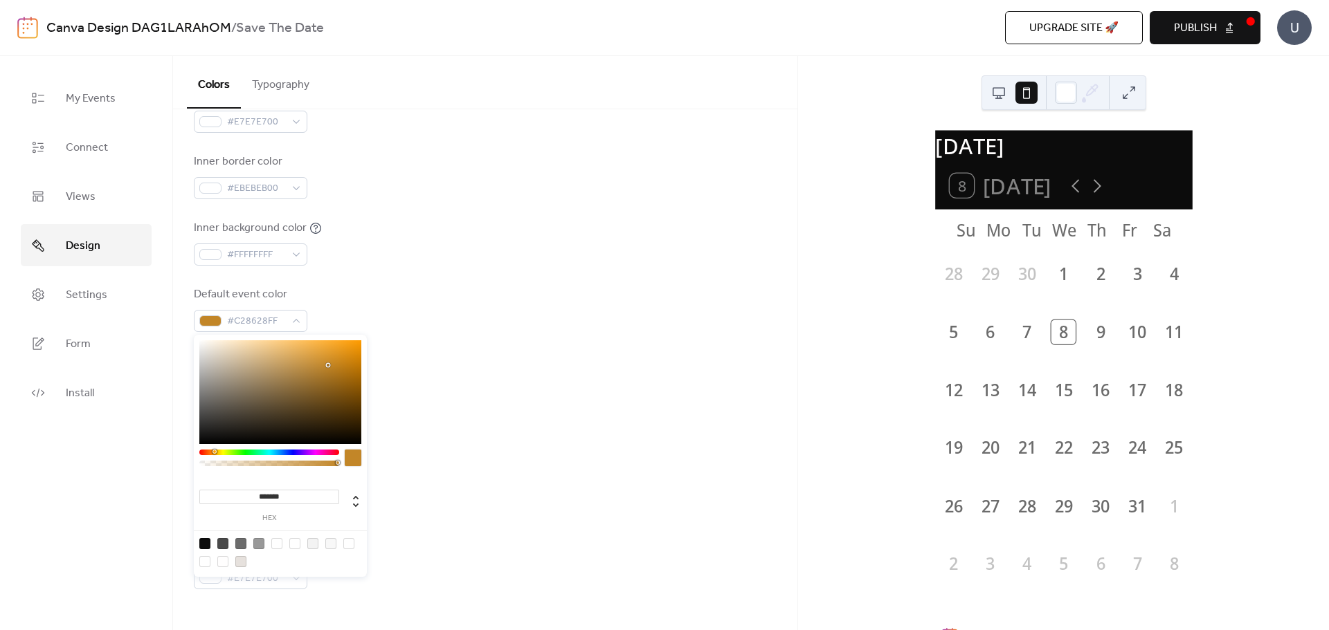
click at [320, 357] on div at bounding box center [280, 392] width 162 height 104
click at [319, 354] on div at bounding box center [280, 392] width 162 height 104
click at [306, 354] on div at bounding box center [280, 392] width 162 height 104
click at [301, 355] on div at bounding box center [280, 392] width 162 height 104
click at [283, 361] on div at bounding box center [280, 392] width 162 height 104
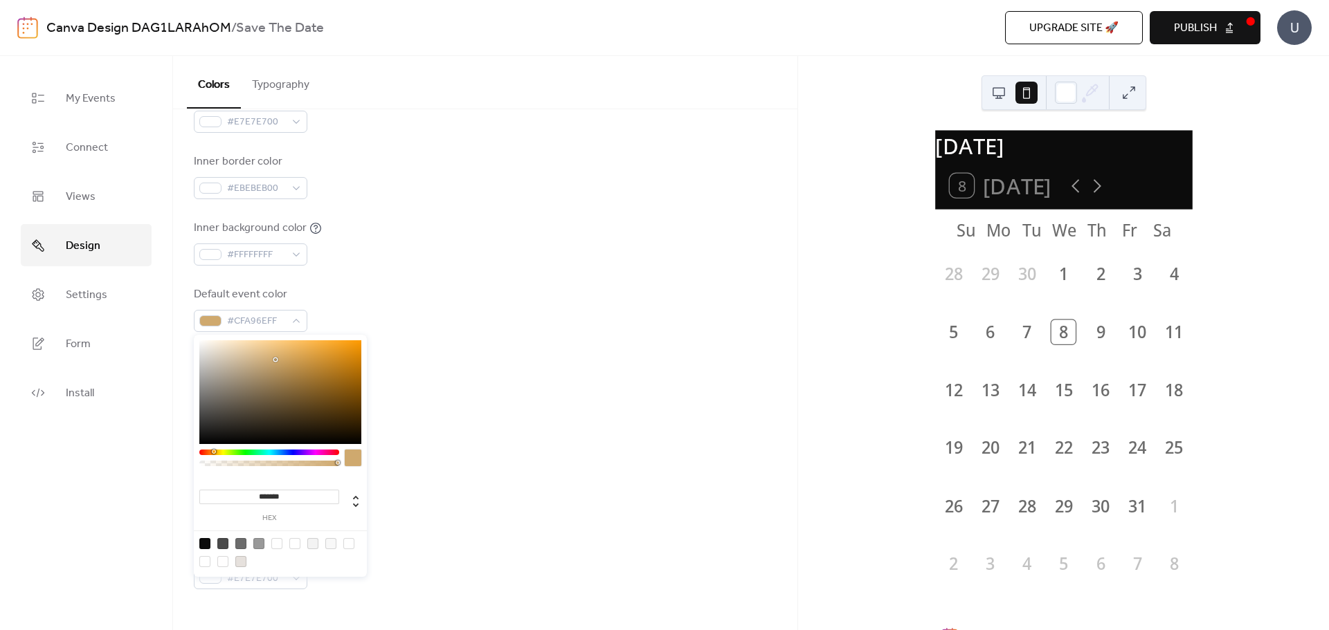
click at [275, 360] on div at bounding box center [280, 392] width 162 height 104
click at [270, 367] on div at bounding box center [280, 392] width 162 height 104
type input "*******"
click at [269, 358] on div at bounding box center [280, 392] width 162 height 104
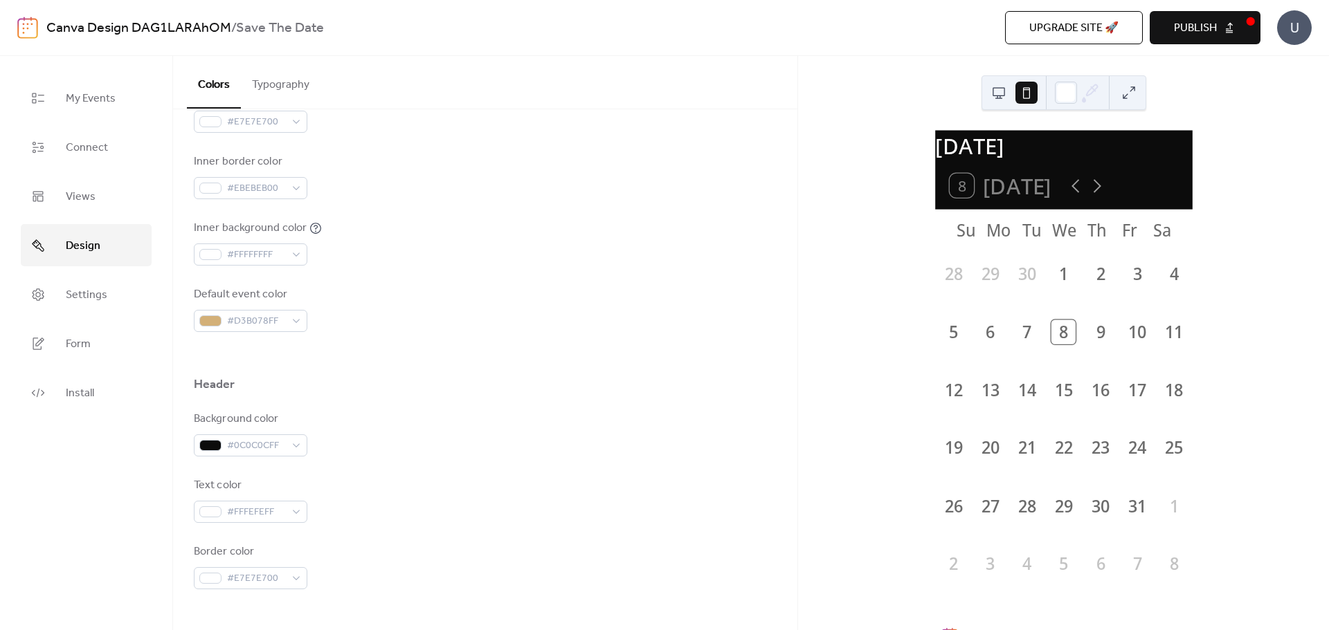
click at [450, 367] on div at bounding box center [485, 354] width 583 height 44
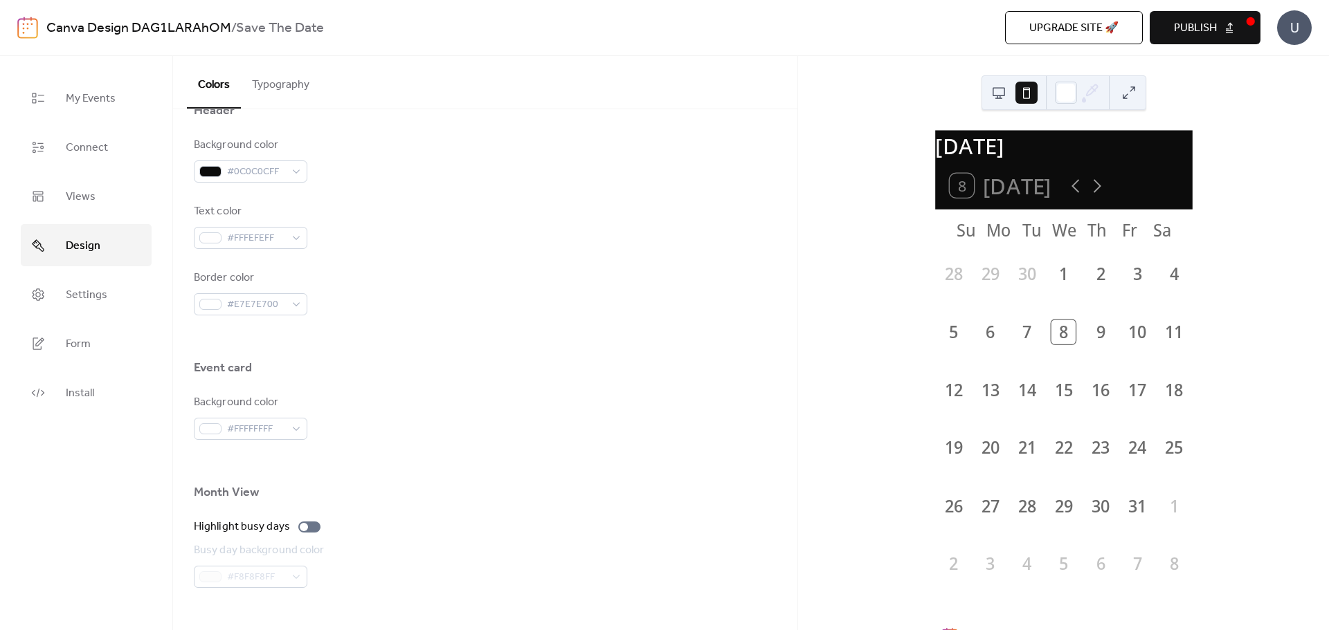
scroll to position [623, 0]
click at [289, 170] on div "#0C0C0CFF" at bounding box center [250, 169] width 113 height 22
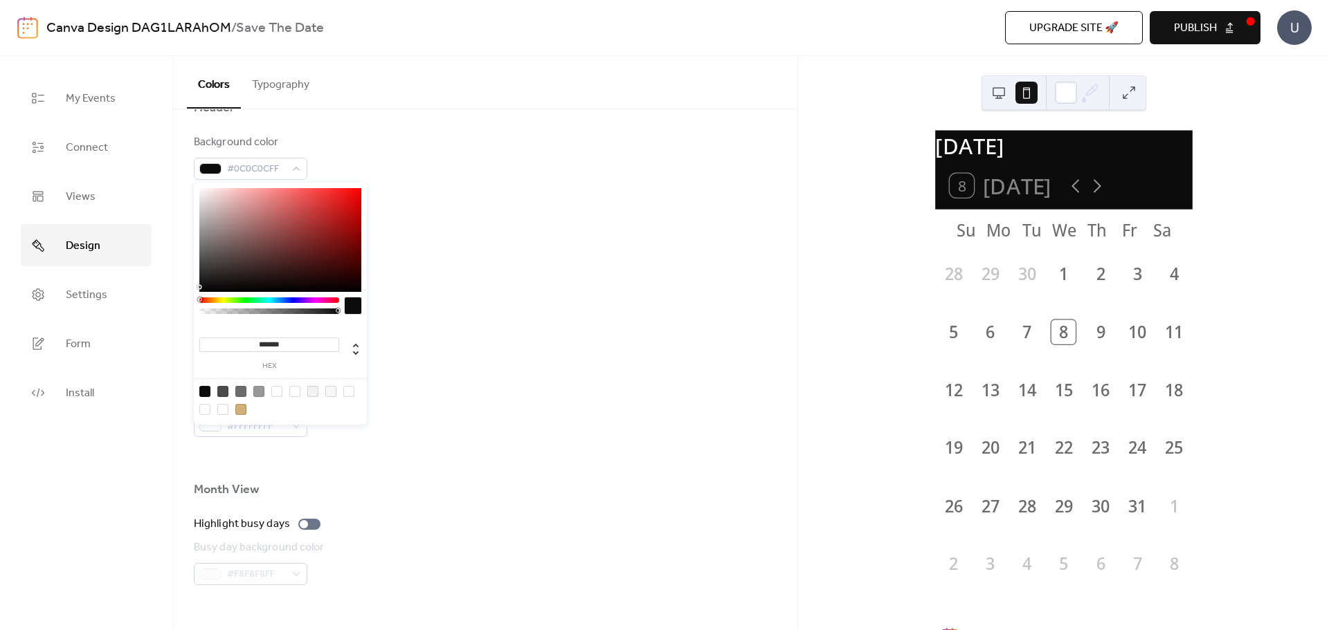
type input "**"
type input "*"
drag, startPoint x: 335, startPoint y: 311, endPoint x: 167, endPoint y: 309, distance: 168.2
click at [165, 309] on body "Canva Design DAG1LARAhOM / Save The Date Upgrade site 🚀 Preview Publish U My Ev…" at bounding box center [664, 315] width 1329 height 630
click at [525, 266] on div "Background color #0C0C0C00 Text color #FFFEFEFF Border color #E7E7E700" at bounding box center [485, 223] width 583 height 179
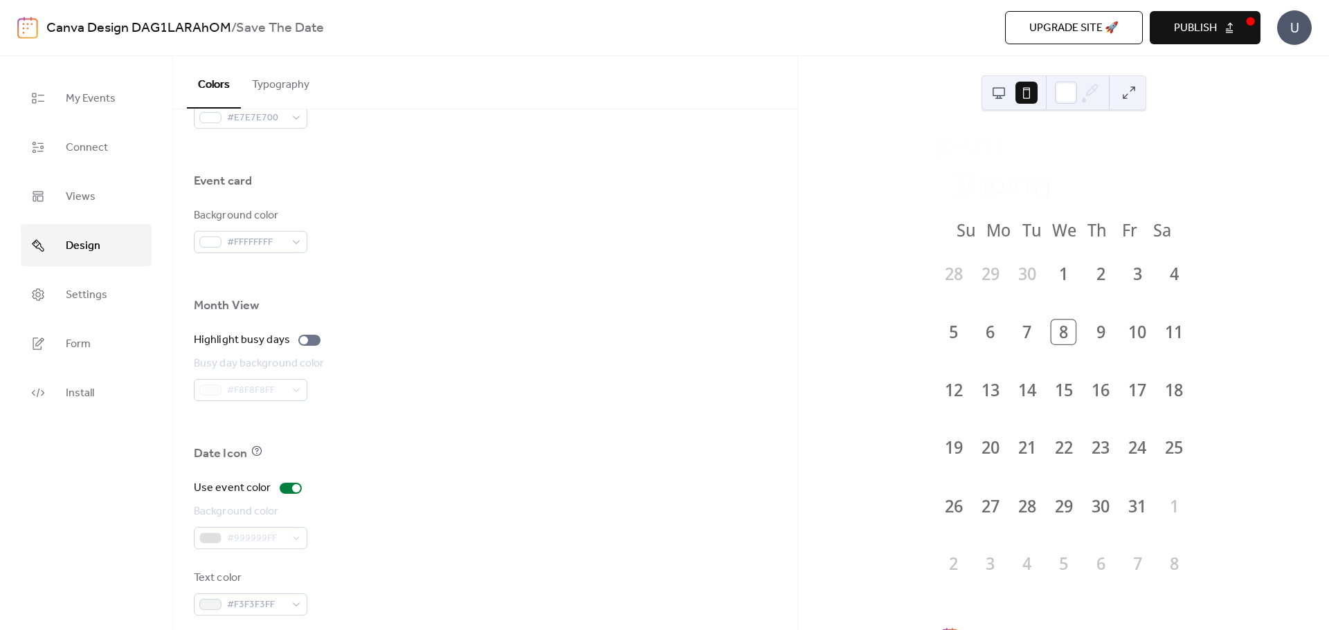
scroll to position [820, 0]
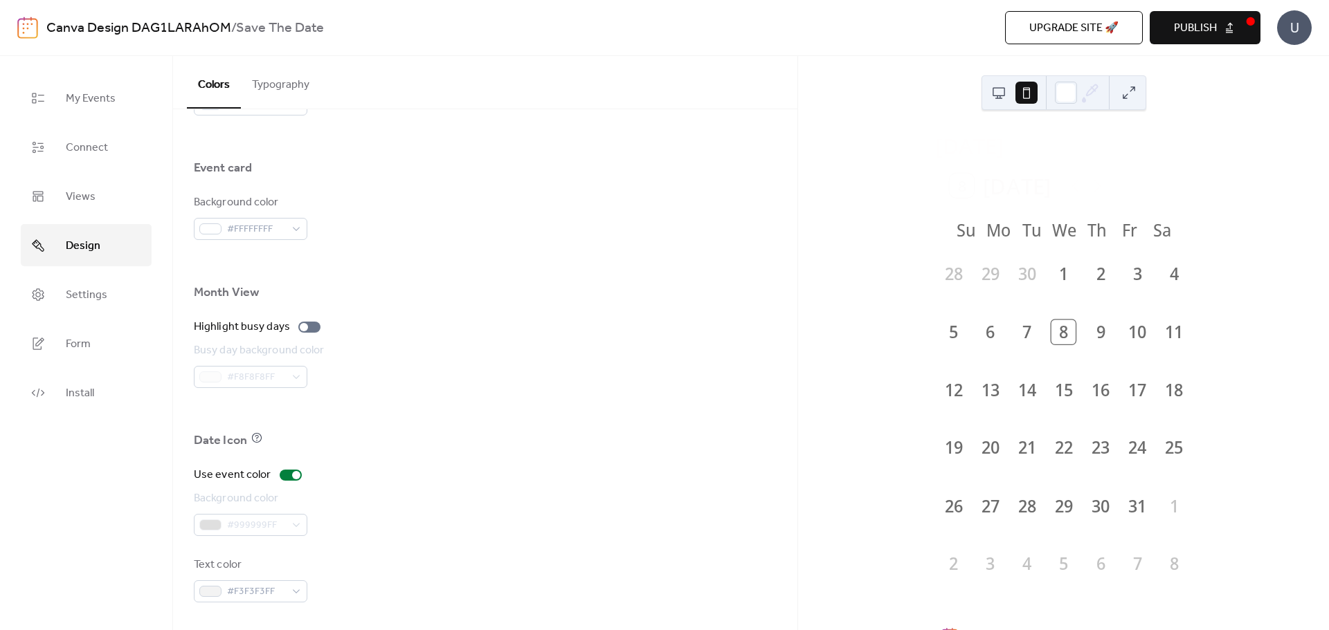
click at [1189, 20] on span "Publish" at bounding box center [1195, 28] width 43 height 17
